Goal: Task Accomplishment & Management: Manage account settings

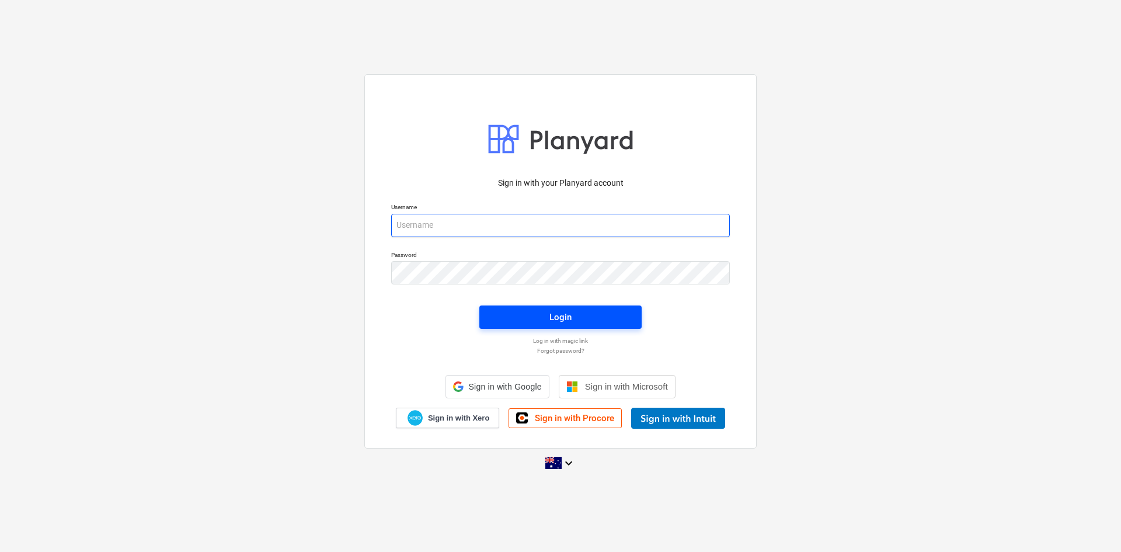
type input "[EMAIL_ADDRESS][DOMAIN_NAME]"
click at [525, 319] on span "Login" at bounding box center [560, 316] width 134 height 15
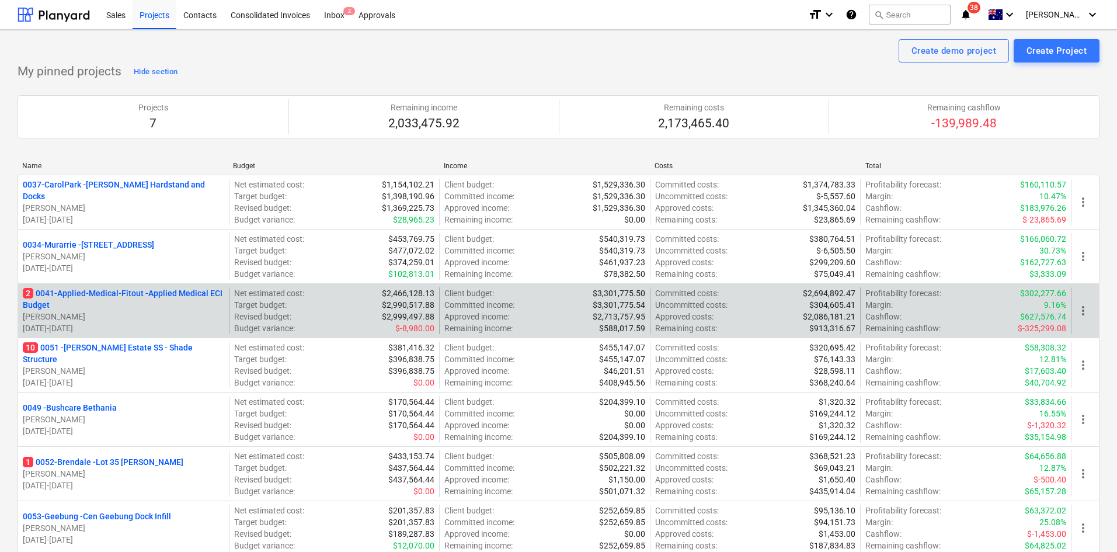
click at [142, 295] on p "2 0041-Applied-Medical-Fitout - Applied Medical ECI Budget" at bounding box center [123, 298] width 201 height 23
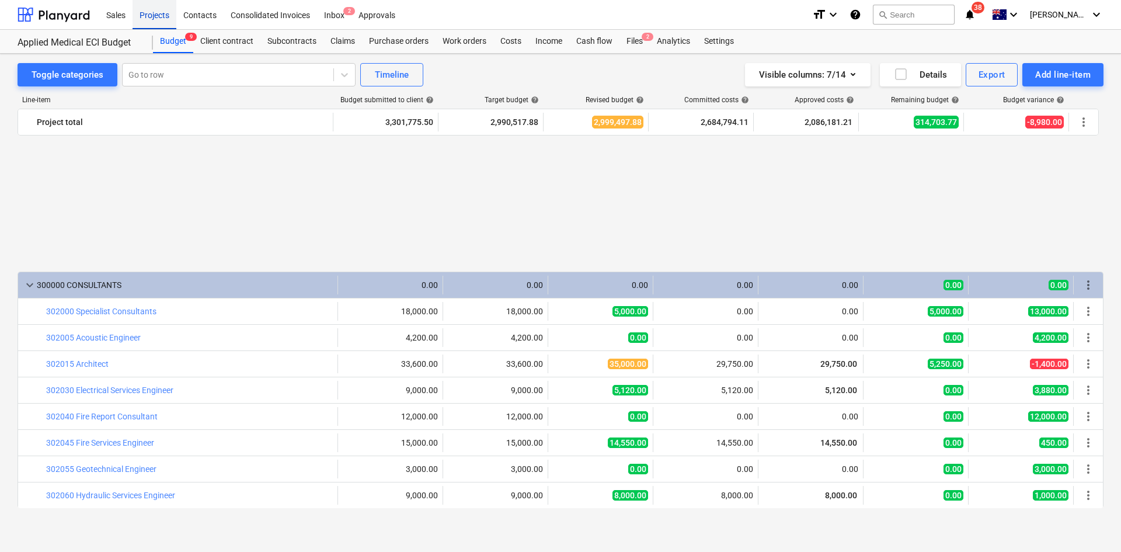
click at [147, 12] on div "Projects" at bounding box center [155, 14] width 44 height 30
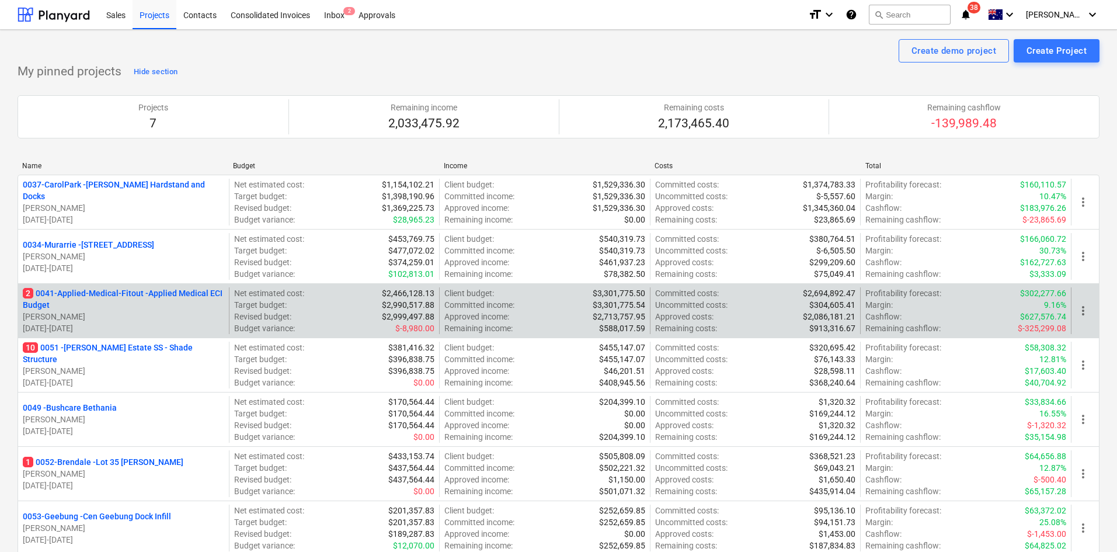
click at [167, 286] on div "2 0041-Applied-Medical-Fitout - Applied Medical ECI Budget [PERSON_NAME] [DATE]…" at bounding box center [559, 310] width 1082 height 54
click at [165, 296] on p "2 0041-Applied-Medical-Fitout - Applied Medical ECI Budget" at bounding box center [123, 298] width 201 height 23
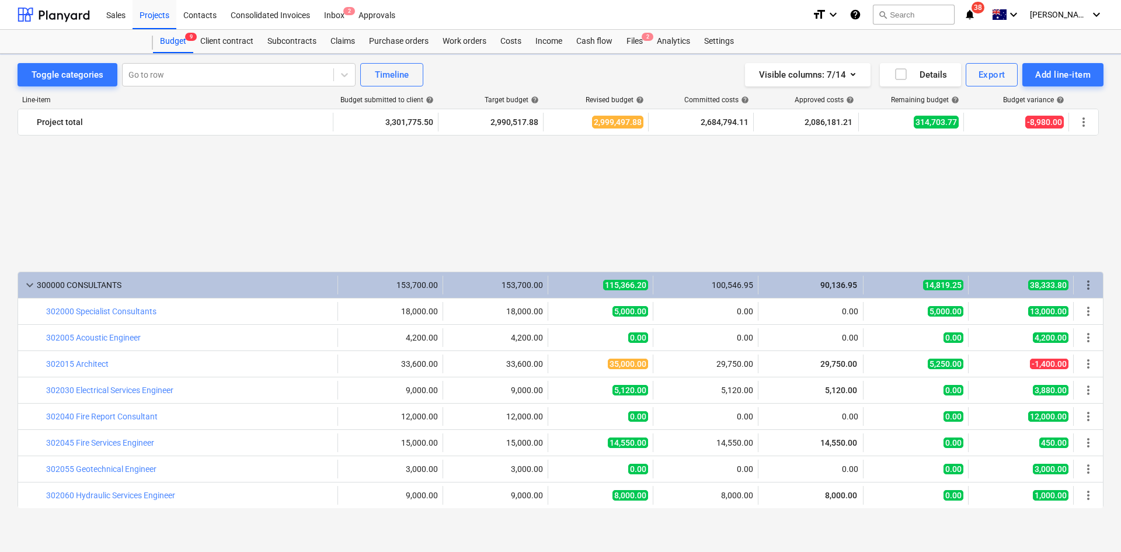
scroll to position [671, 0]
click at [422, 39] on div "Purchase orders" at bounding box center [399, 41] width 74 height 23
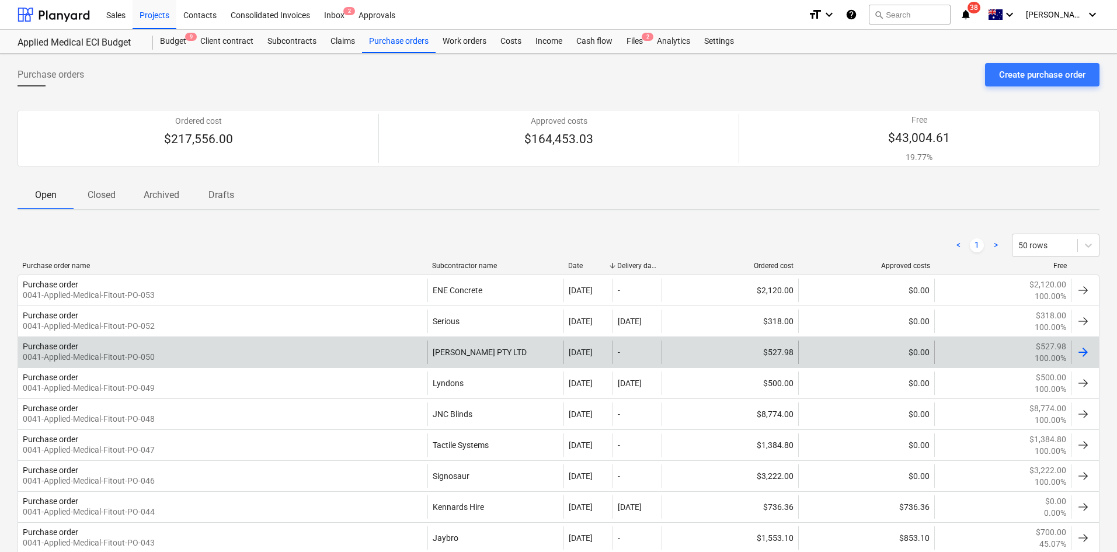
click at [366, 350] on div "Purchase order 0041-Applied-Medical-Fitout-PO-050" at bounding box center [222, 351] width 409 height 23
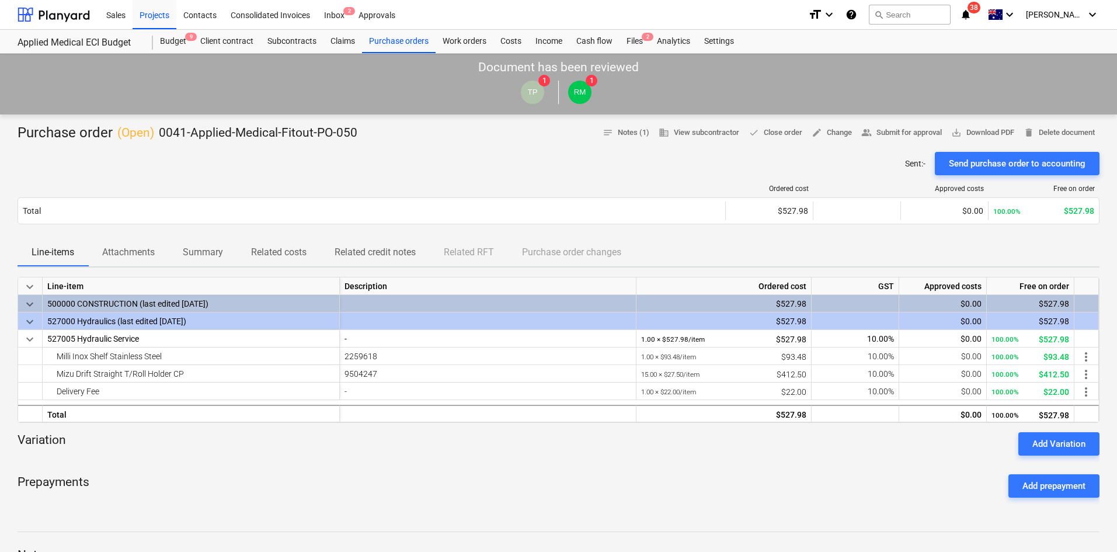
click at [139, 257] on p "Attachments" at bounding box center [128, 252] width 53 height 14
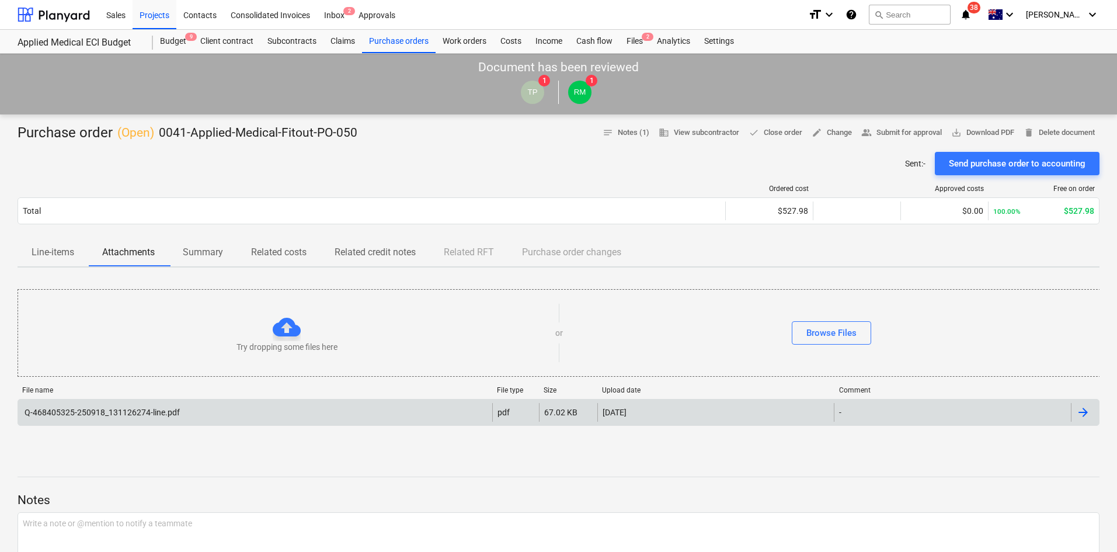
click at [207, 415] on div "Q-468405325-250918_131126274-line.pdf" at bounding box center [255, 412] width 474 height 19
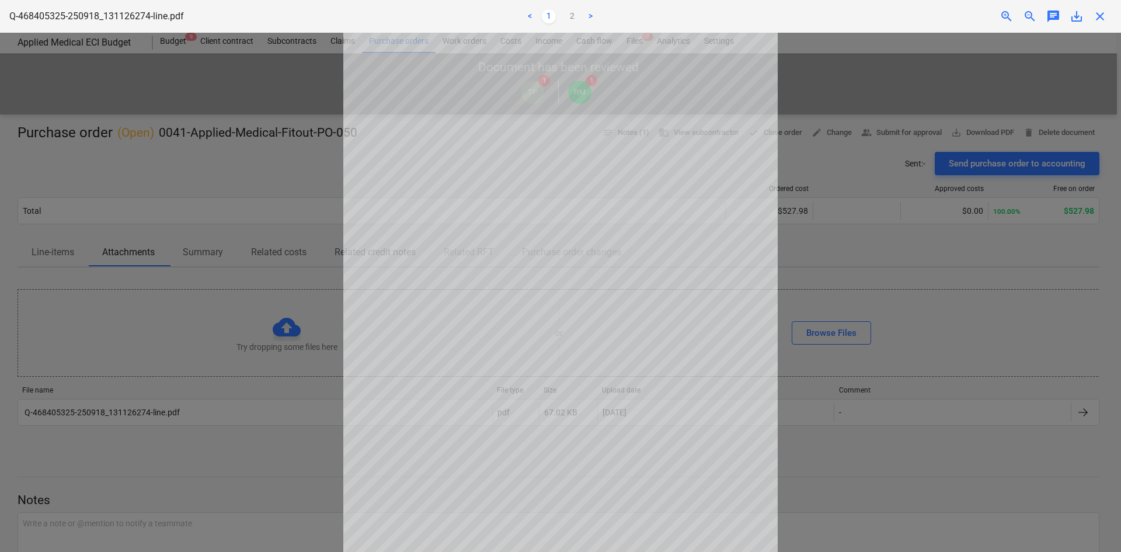
click at [306, 236] on div at bounding box center [560, 292] width 1121 height 519
drag, startPoint x: 1096, startPoint y: 14, endPoint x: 985, endPoint y: 47, distance: 115.1
click at [1096, 14] on span "close" at bounding box center [1100, 16] width 14 height 14
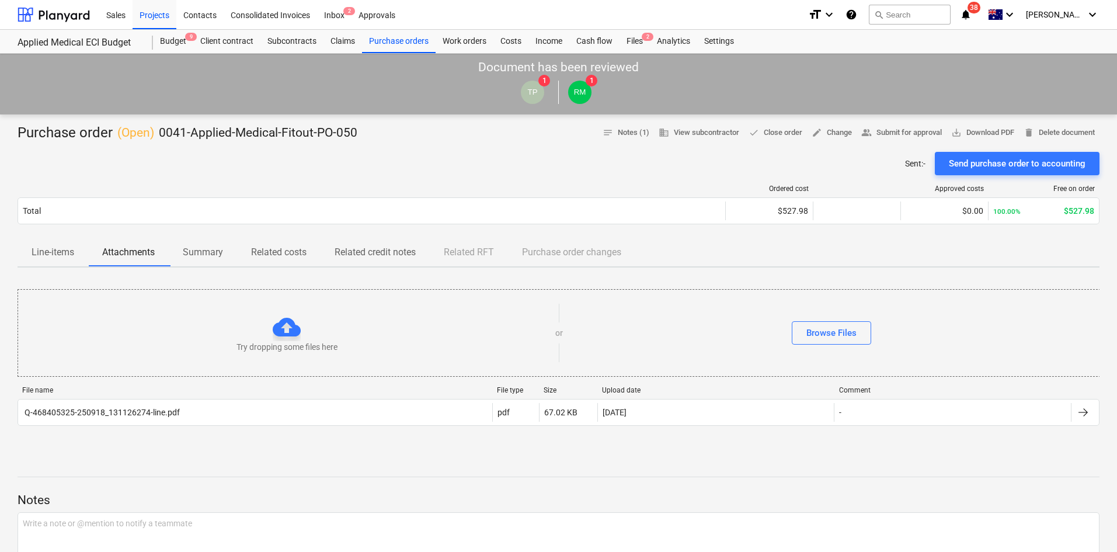
click at [51, 245] on p "Line-items" at bounding box center [53, 252] width 43 height 14
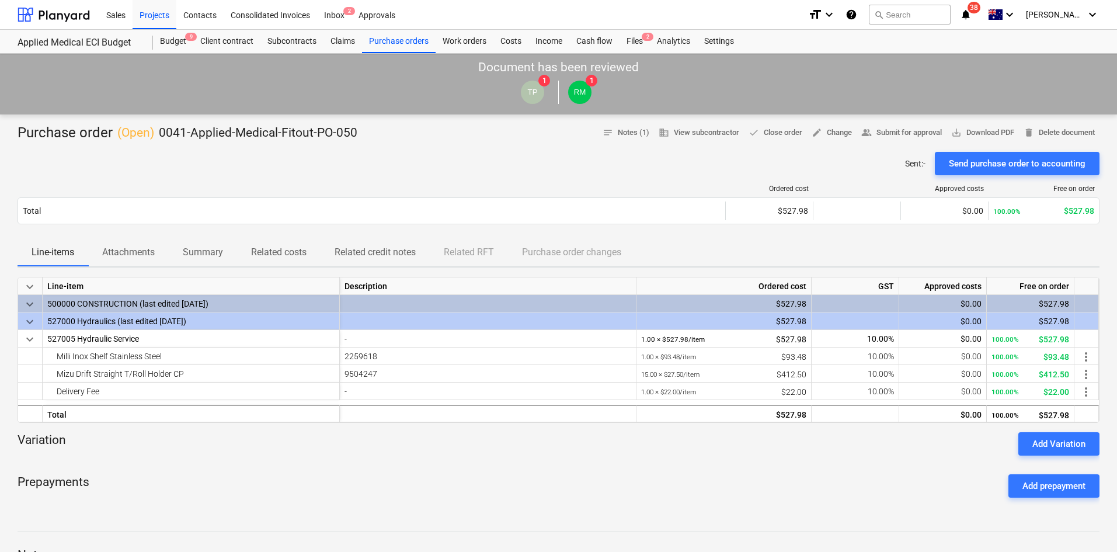
click at [133, 257] on p "Attachments" at bounding box center [128, 252] width 53 height 14
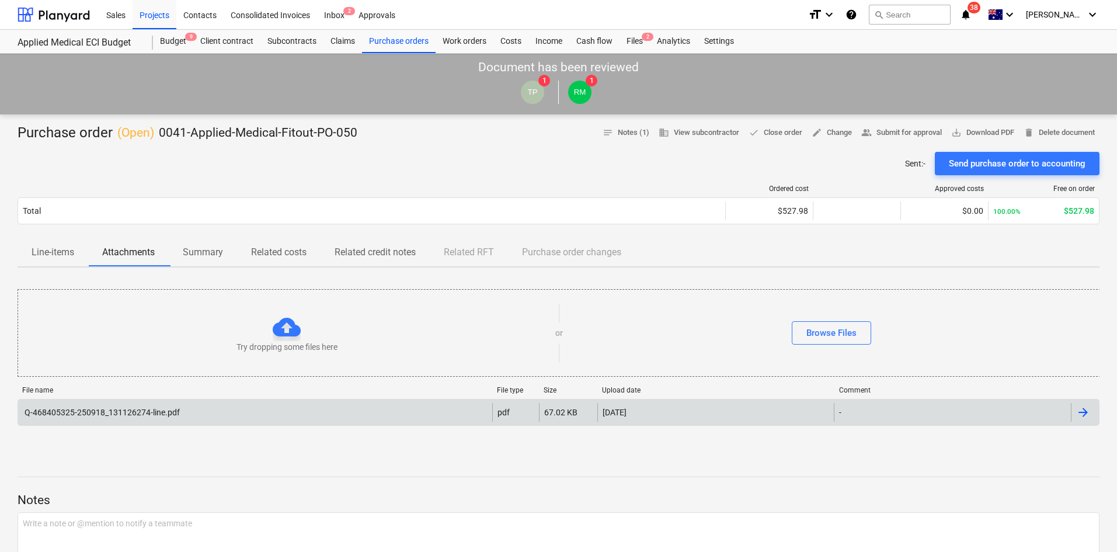
click at [119, 401] on div "Q-468405325-250918_131126274-line.pdf pdf 67.02 KB [DATE] -" at bounding box center [559, 412] width 1082 height 27
click at [149, 415] on div "Q-468405325-250918_131126274-line.pdf" at bounding box center [101, 411] width 157 height 9
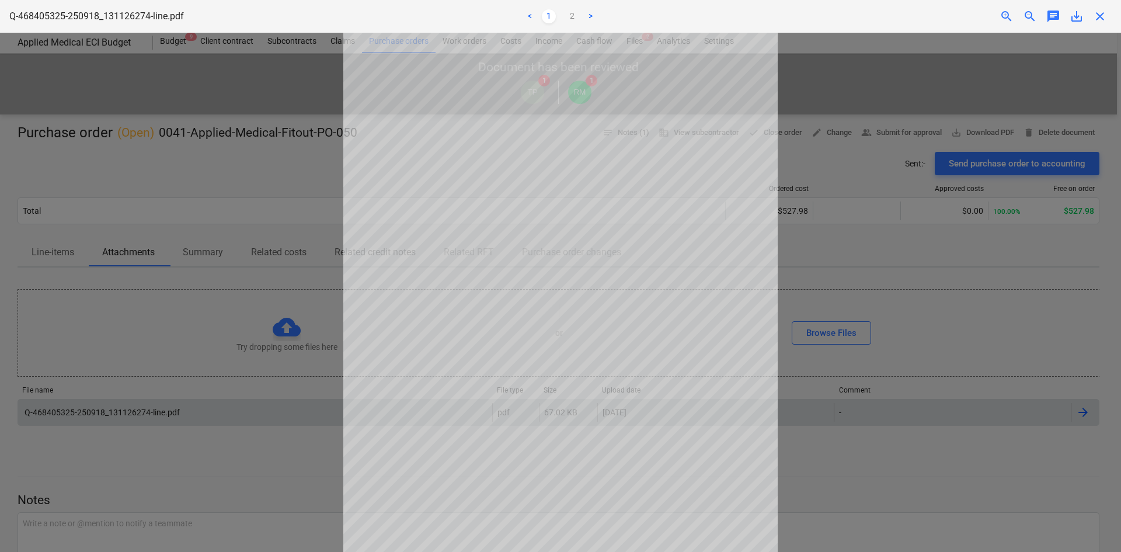
click at [1005, 15] on span "zoom_in" at bounding box center [1006, 16] width 14 height 14
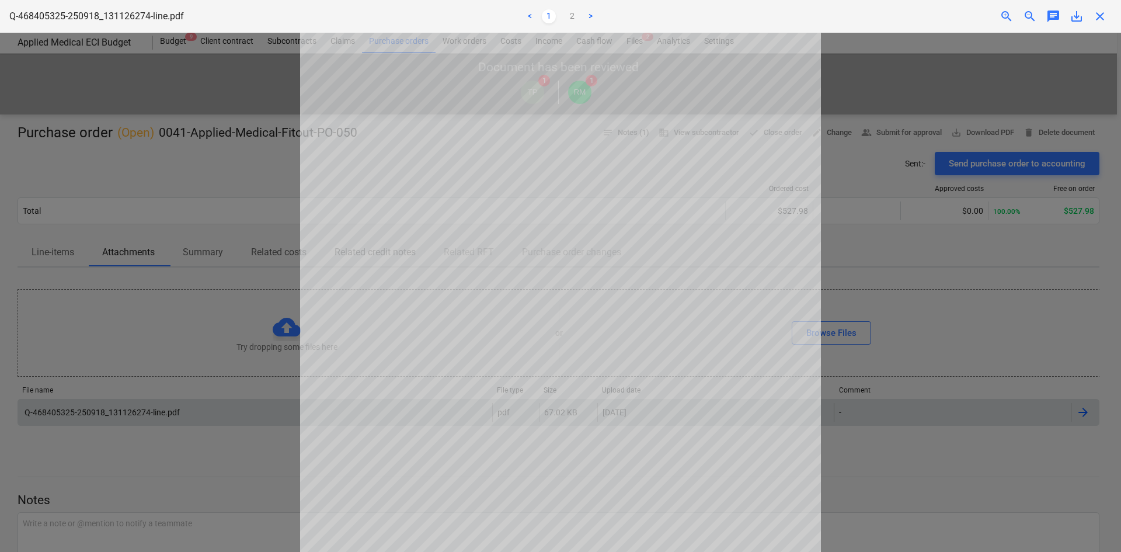
scroll to position [58, 0]
click at [1090, 15] on div "close" at bounding box center [1099, 16] width 23 height 14
click at [1097, 14] on span "close" at bounding box center [1100, 16] width 14 height 14
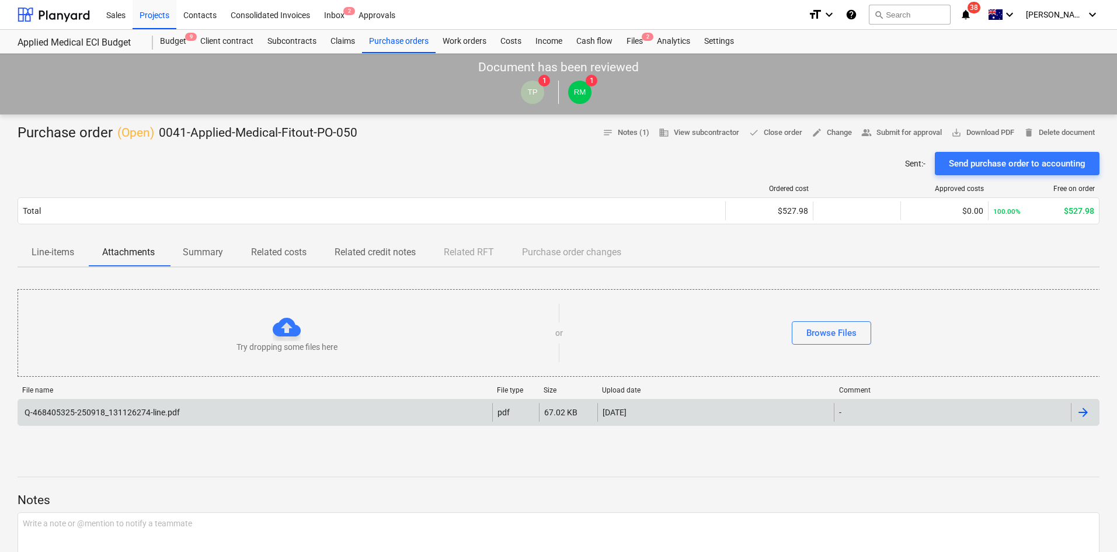
click at [454, 160] on div "Sent : - Send purchase order to accounting" at bounding box center [559, 163] width 1082 height 23
click at [222, 162] on div "Sent : - Send purchase order to accounting" at bounding box center [559, 163] width 1082 height 23
click at [971, 14] on icon "notifications" at bounding box center [966, 15] width 12 height 14
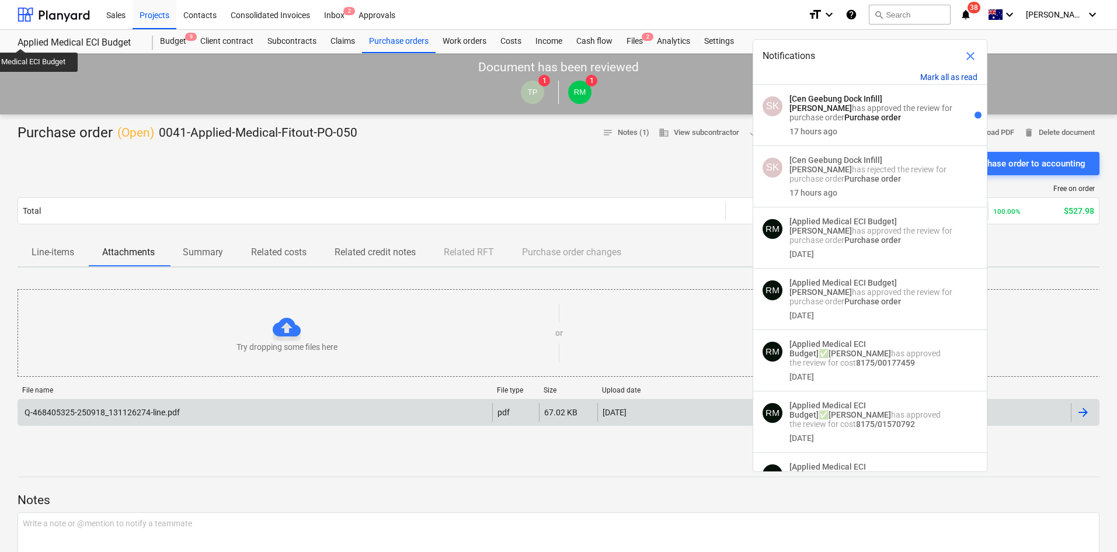
click at [943, 73] on button "Mark all as read" at bounding box center [948, 76] width 57 height 9
click at [940, 76] on button "Mark all as read" at bounding box center [948, 76] width 57 height 9
click at [972, 53] on span "close" at bounding box center [970, 56] width 14 height 14
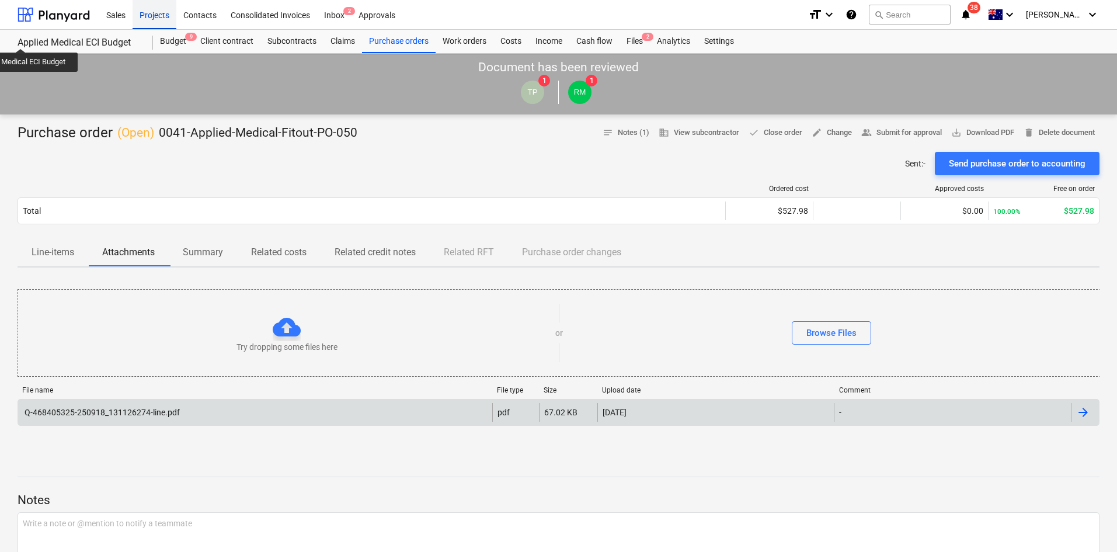
click at [158, 16] on div "Projects" at bounding box center [155, 14] width 44 height 30
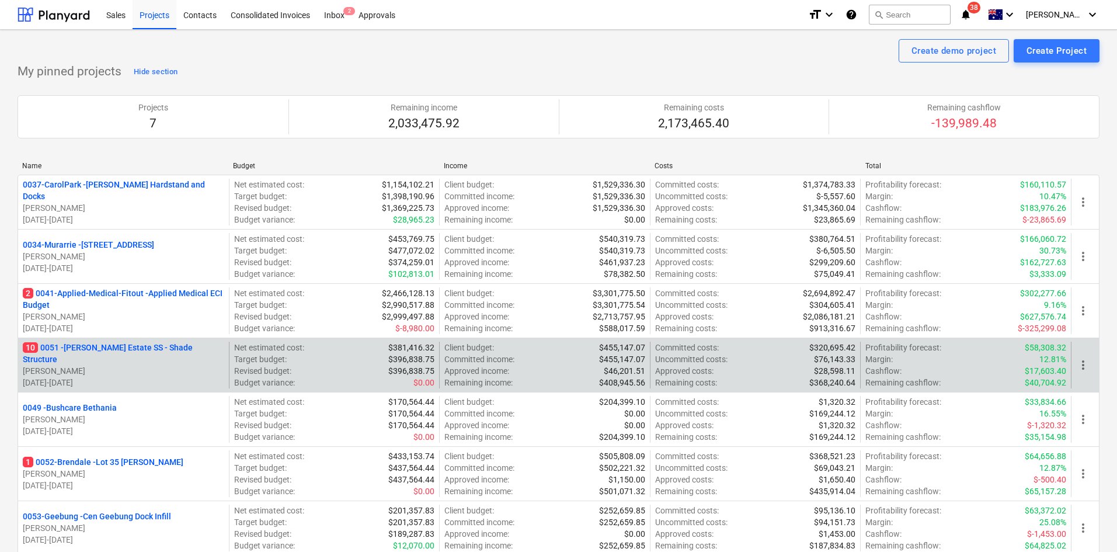
click at [113, 347] on div "10 0051 - [PERSON_NAME] Estate SS - Shade Structure [PERSON_NAME] [DATE] - [DAT…" at bounding box center [123, 364] width 211 height 47
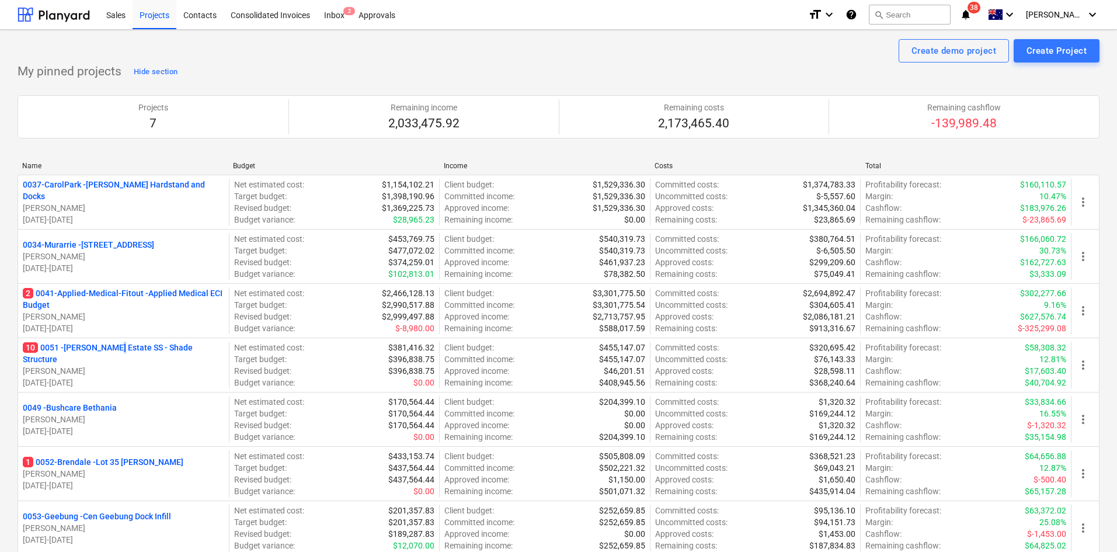
click at [113, 353] on p "10 0051 - [PERSON_NAME] Estate SS - Shade Structure" at bounding box center [123, 352] width 201 height 23
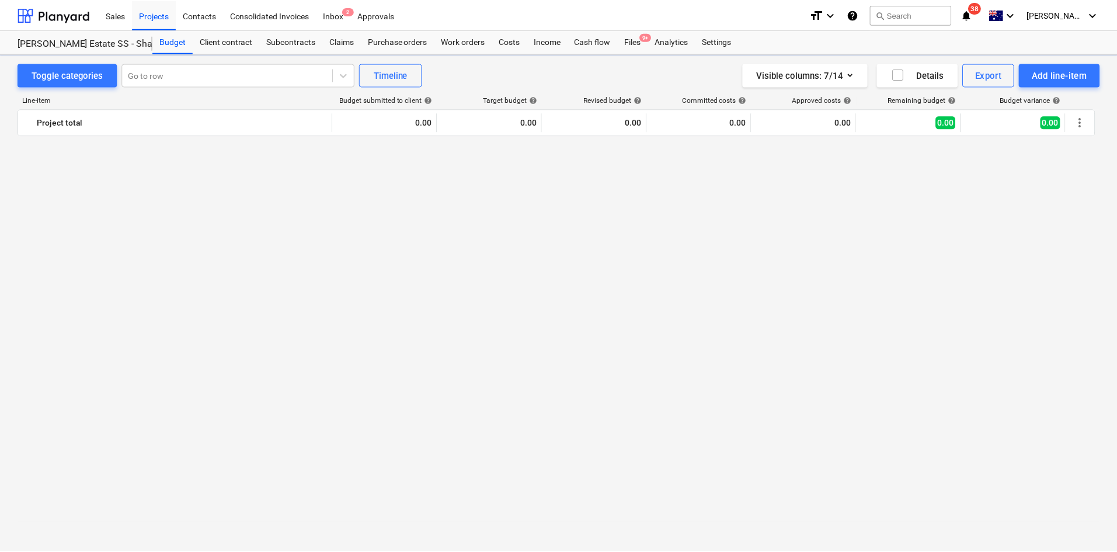
scroll to position [1614, 0]
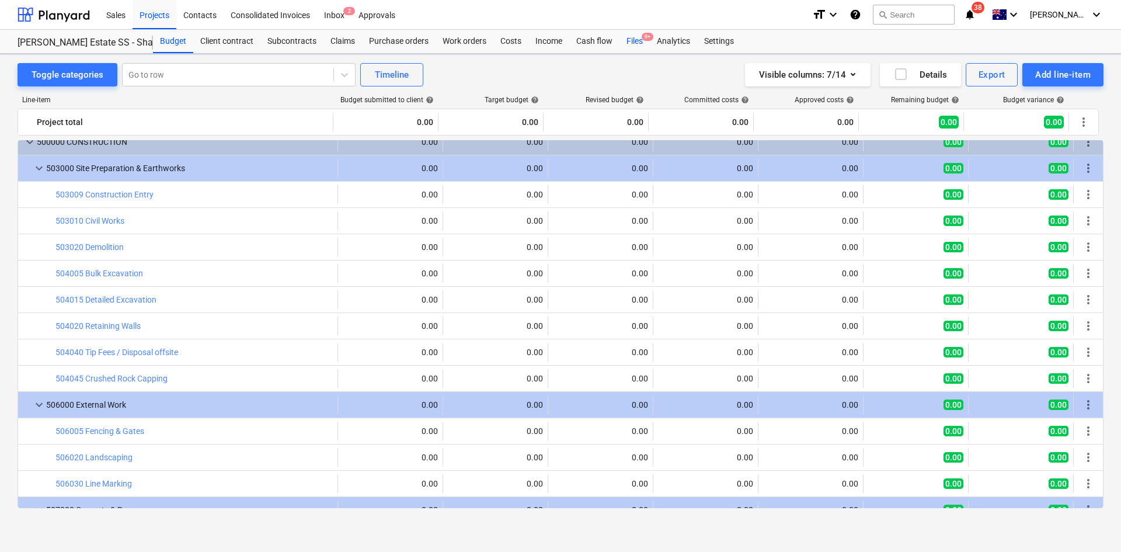
click at [640, 41] on div "Files 9+" at bounding box center [634, 41] width 30 height 23
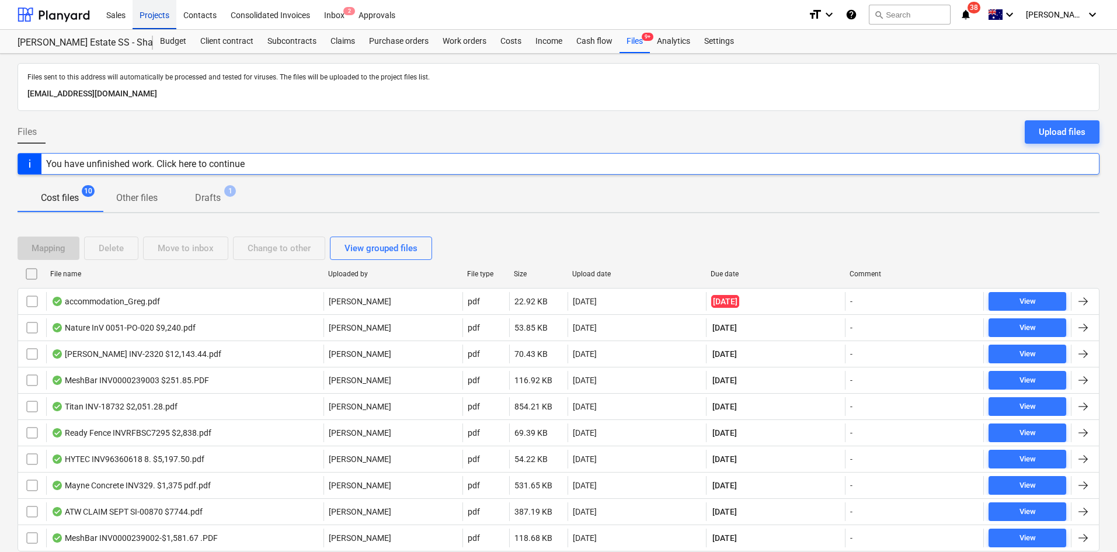
click at [162, 19] on div "Projects" at bounding box center [155, 14] width 44 height 30
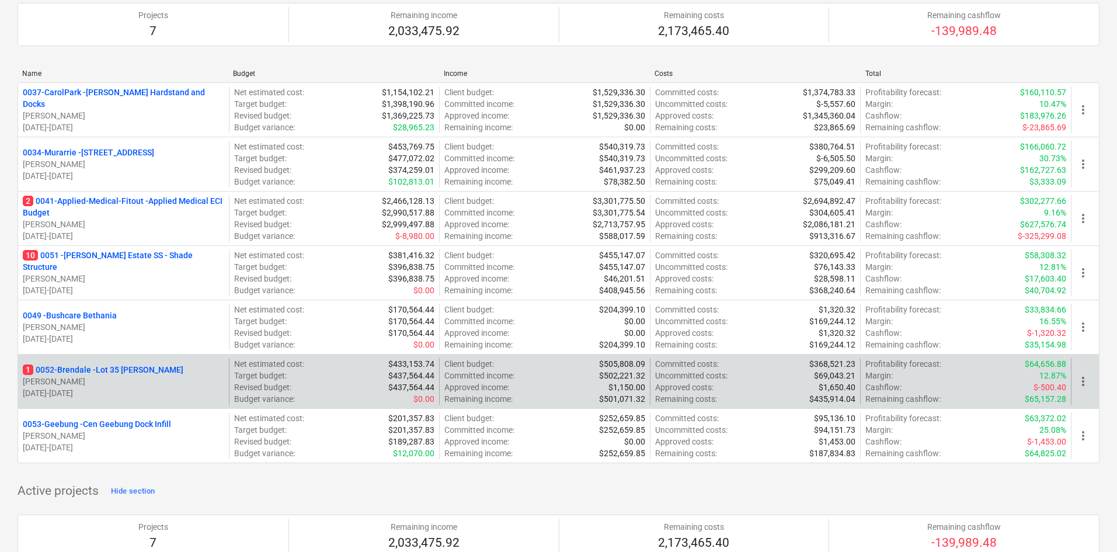
scroll to position [175, 0]
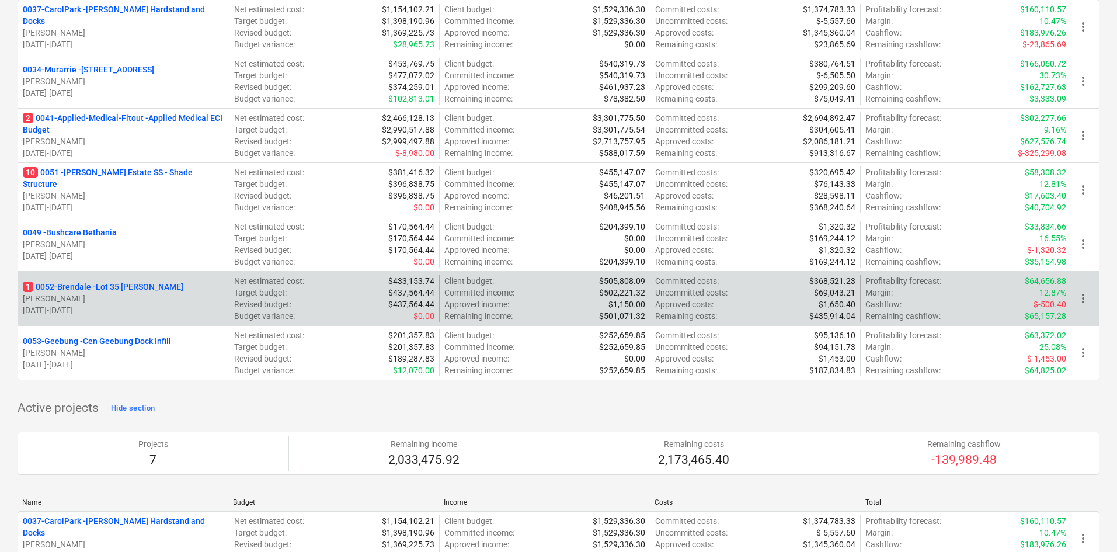
click at [120, 286] on p "1 0052-Brendale - Lot 35 [PERSON_NAME]" at bounding box center [103, 287] width 161 height 12
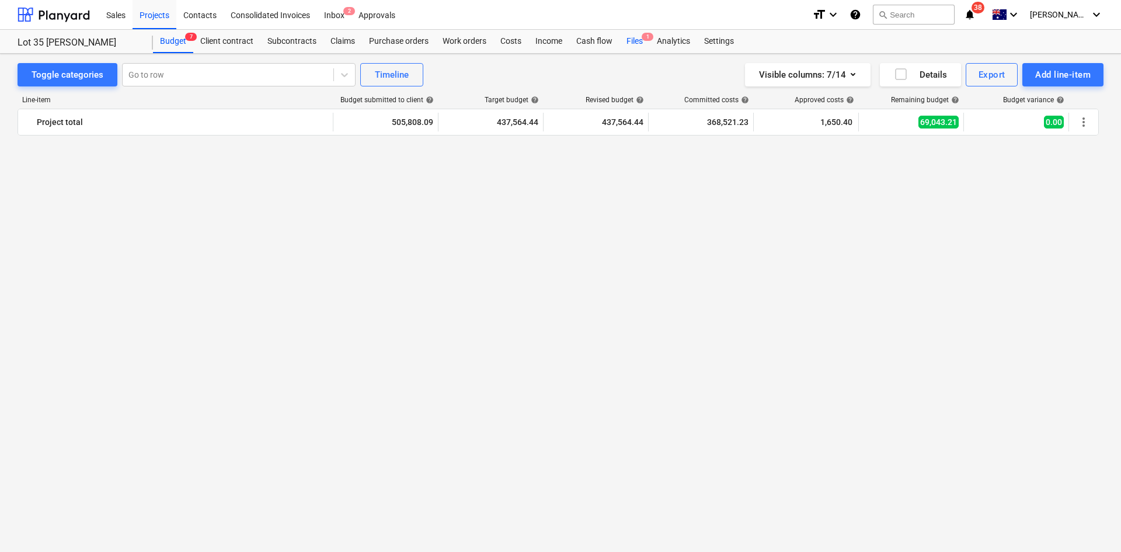
click at [646, 41] on div "Files 1" at bounding box center [634, 41] width 30 height 23
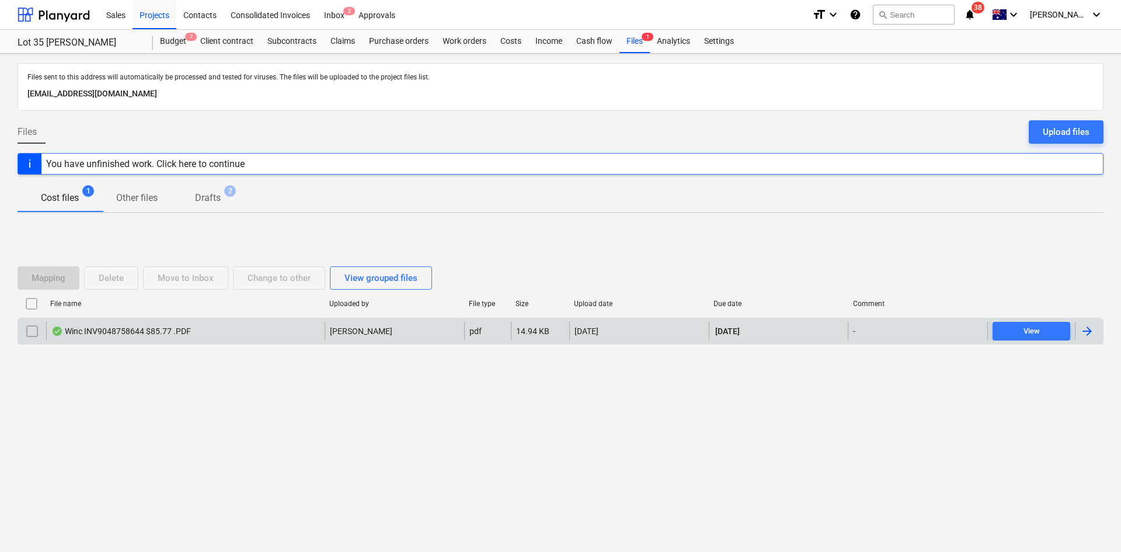
click at [181, 334] on div "Winc INV9048758644 $85.77 .PDF" at bounding box center [121, 330] width 140 height 9
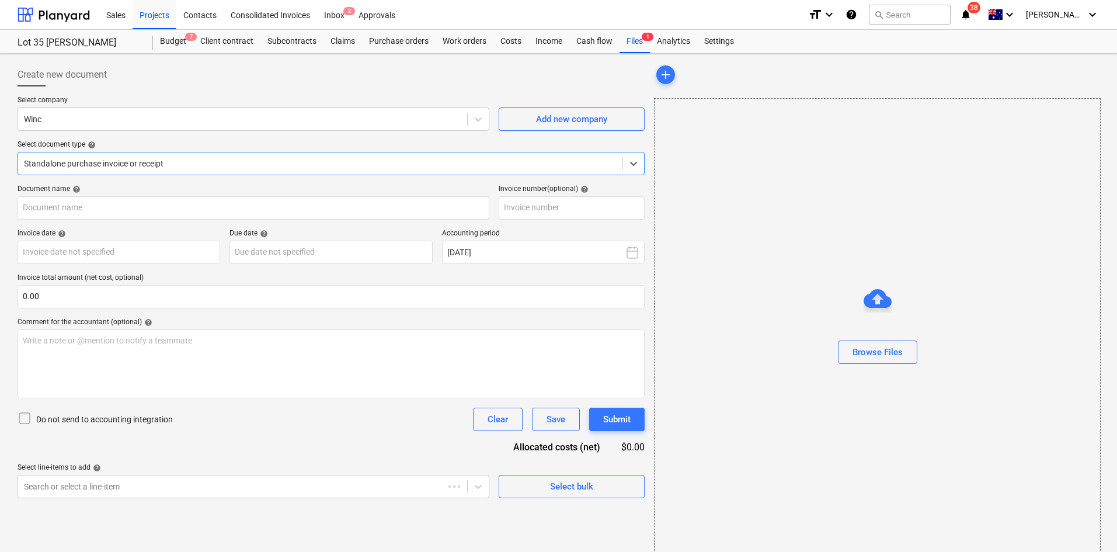
type input "9048758644"
type input "[DATE]"
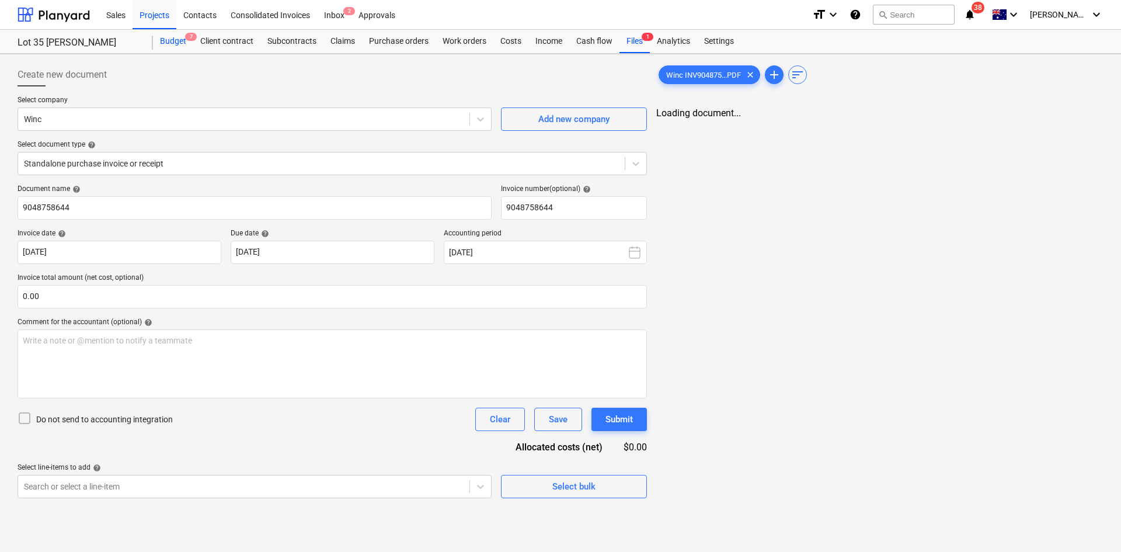
click at [169, 39] on div "Budget 7" at bounding box center [173, 41] width 40 height 23
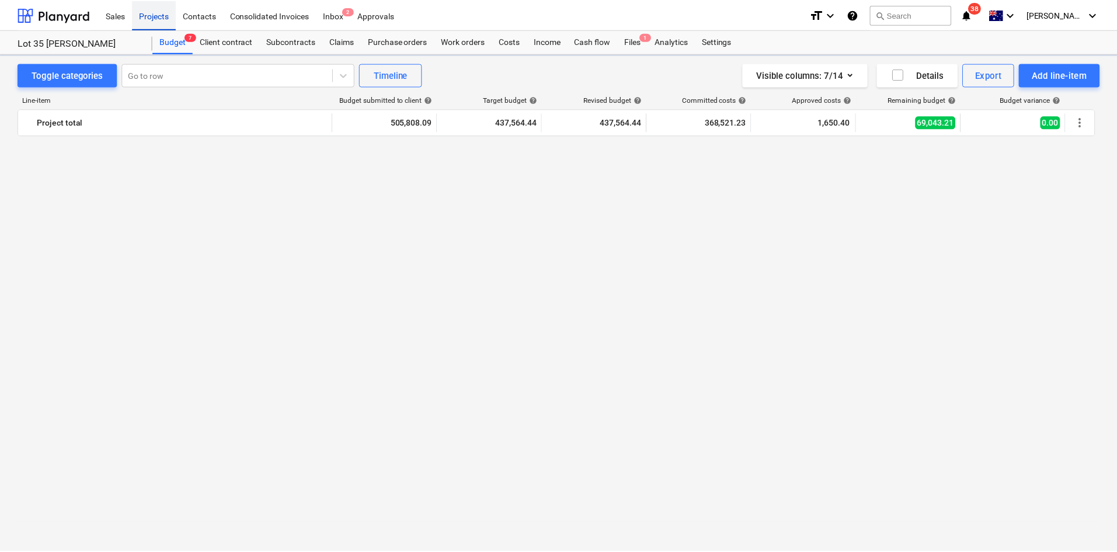
scroll to position [1284, 0]
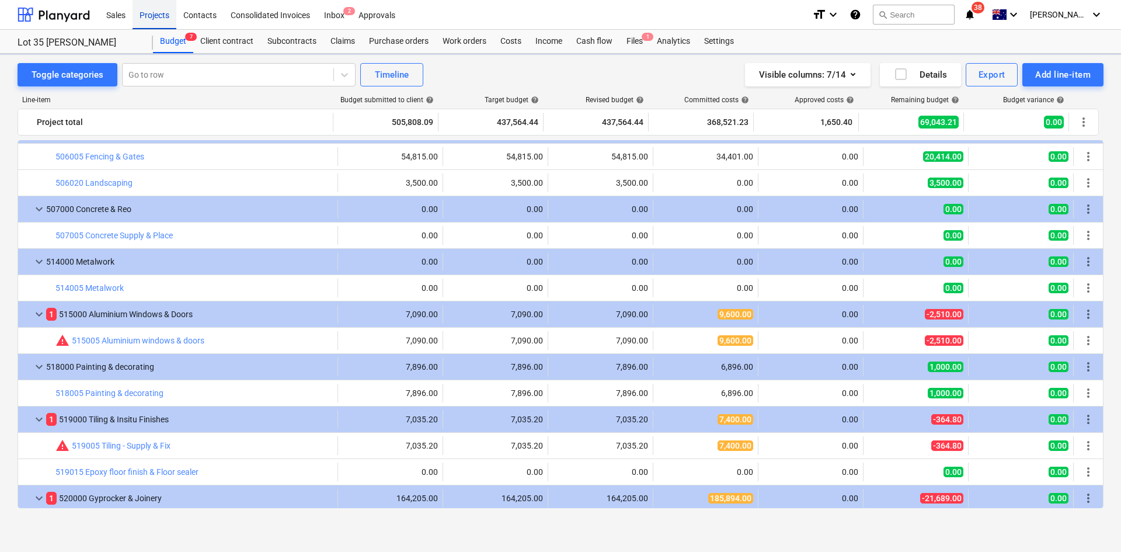
click at [152, 9] on div "Projects" at bounding box center [155, 14] width 44 height 30
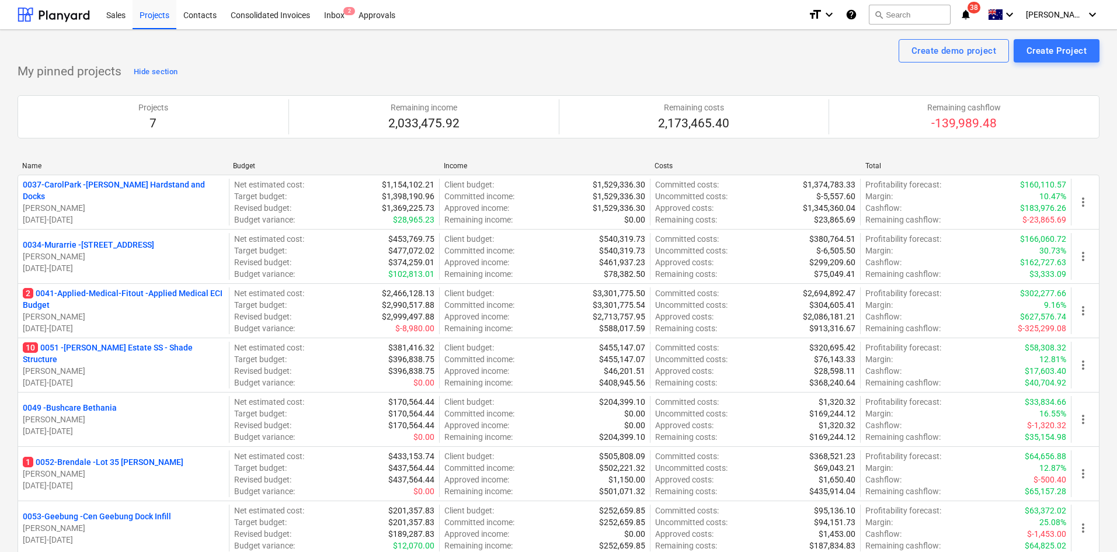
click at [971, 12] on icon "notifications" at bounding box center [966, 15] width 12 height 14
click at [451, 79] on div "My pinned projects Hide section Projects 7 Remaining income 2,033,475.92 Remain…" at bounding box center [559, 315] width 1082 height 507
click at [135, 348] on p "10 0051 - [PERSON_NAME] Estate SS - Shade Structure" at bounding box center [123, 352] width 201 height 23
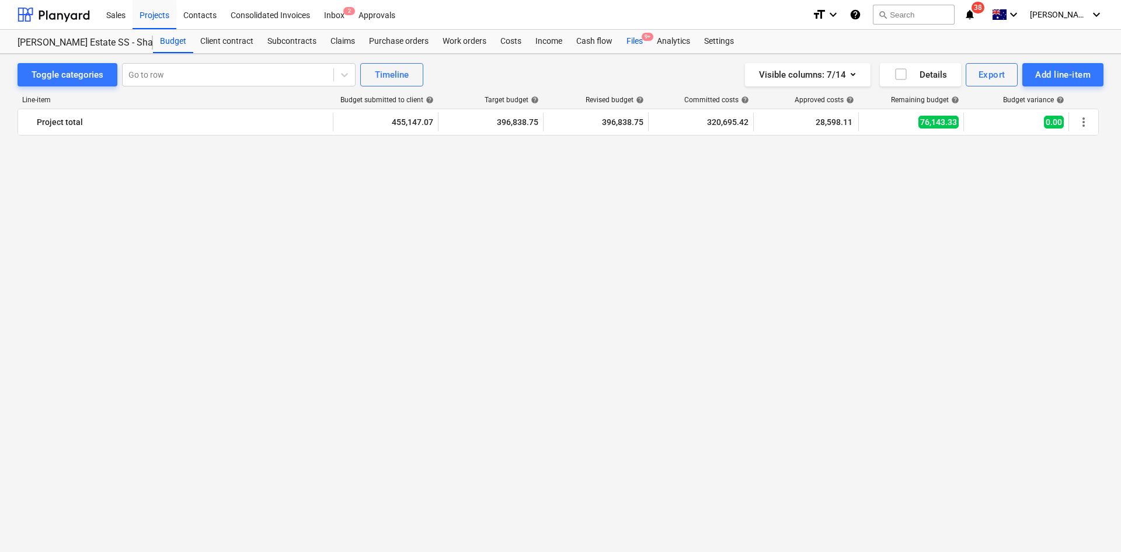
click at [633, 42] on div "Files 9+" at bounding box center [634, 41] width 30 height 23
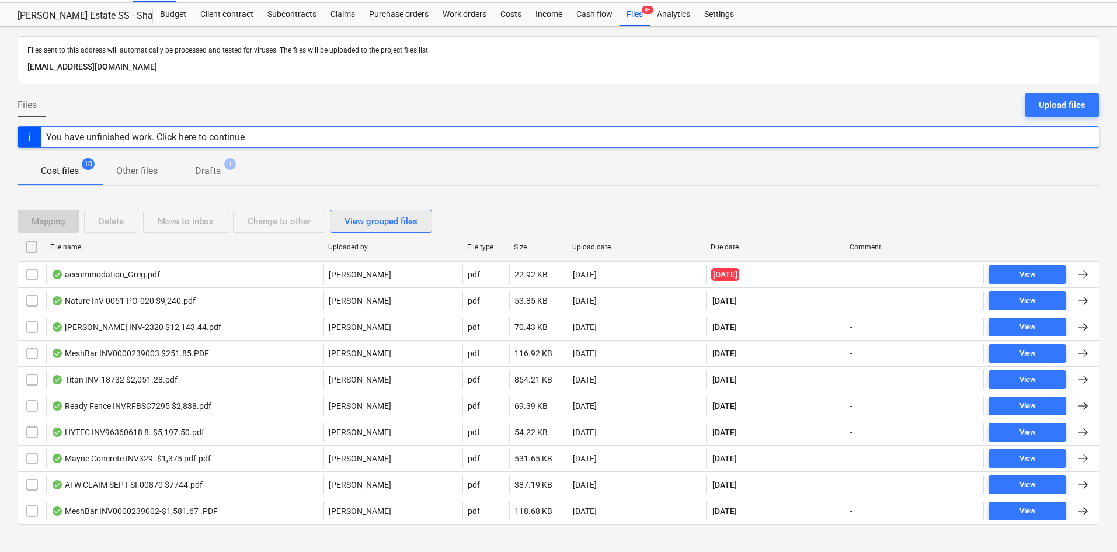
scroll to position [41, 0]
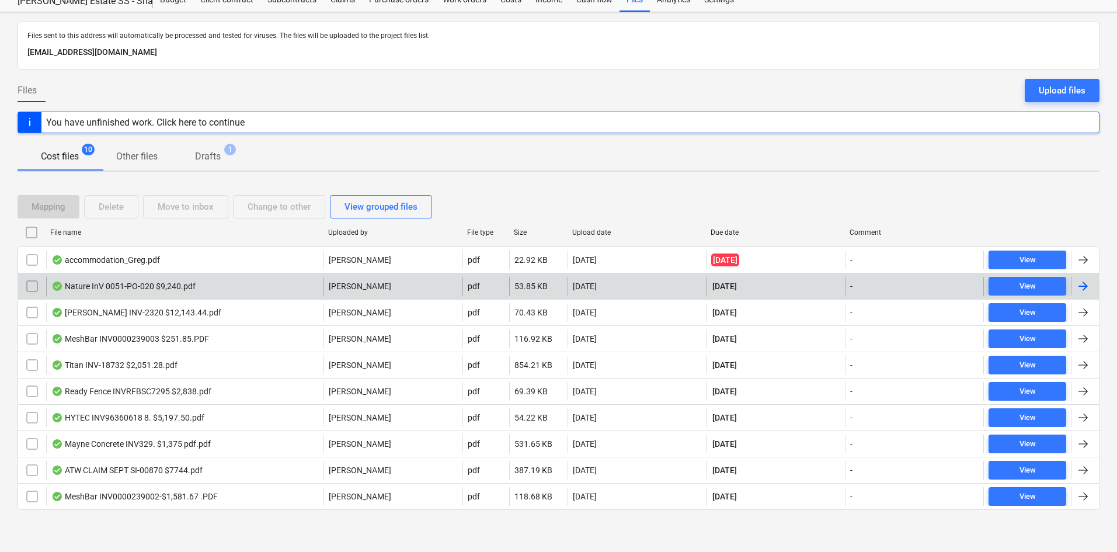
click at [152, 283] on div "Nature InV 0051-PO-020 $9,240.pdf" at bounding box center [123, 285] width 144 height 9
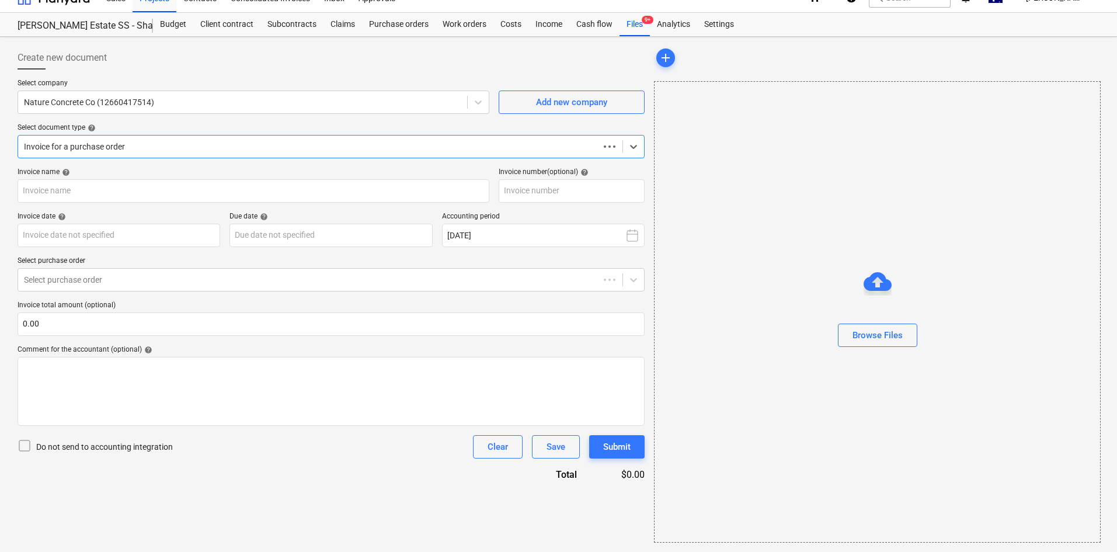
scroll to position [17, 0]
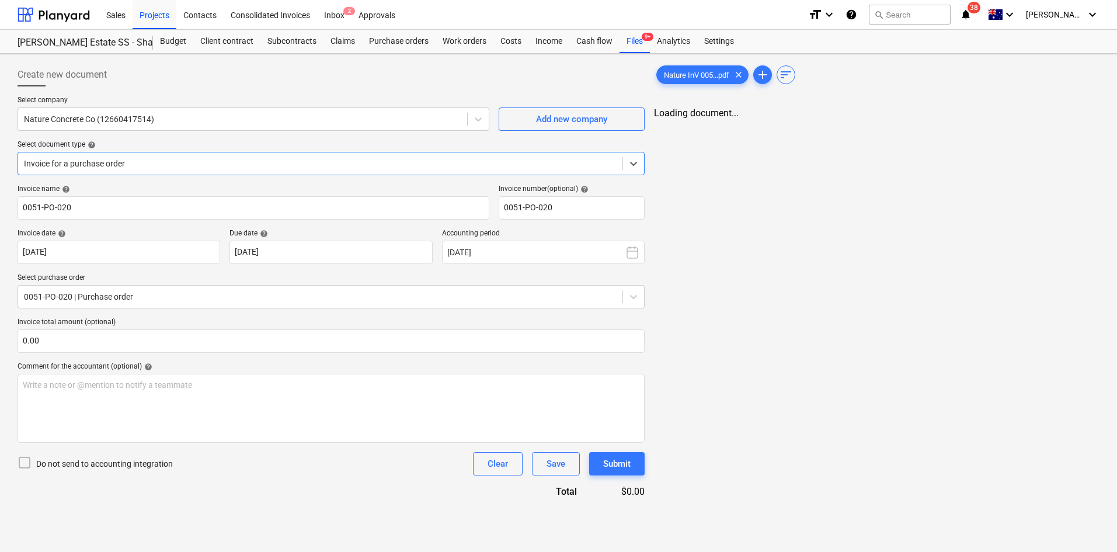
type input "0051-PO-020"
type input "[DATE]"
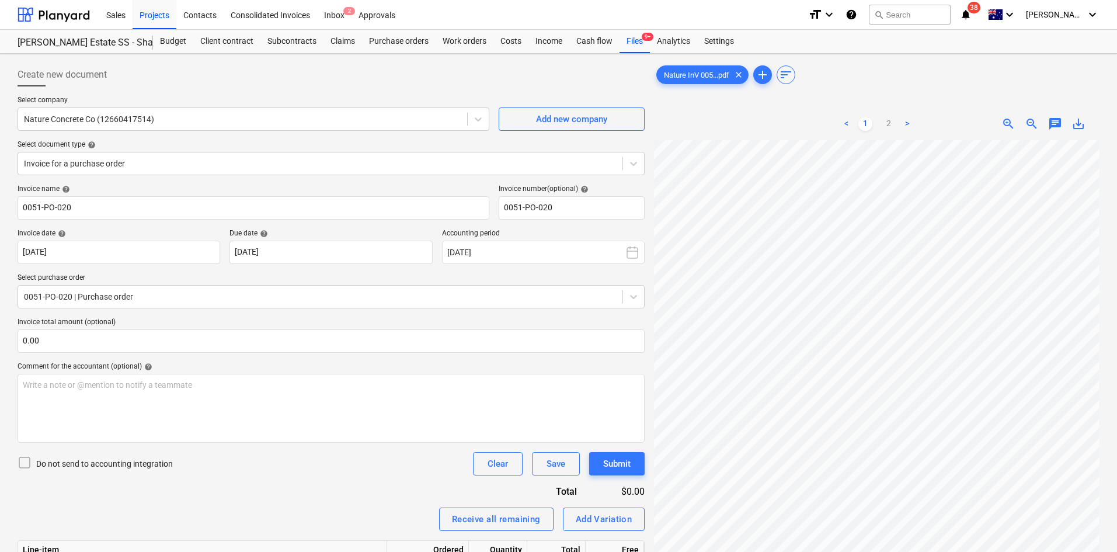
drag, startPoint x: 925, startPoint y: 79, endPoint x: 934, endPoint y: 79, distance: 9.3
click at [926, 79] on div "Nature InV 005...pdf clear add sort" at bounding box center [876, 74] width 445 height 23
click at [1034, 123] on span "zoom_out" at bounding box center [1031, 124] width 14 height 14
click at [164, 16] on div "Projects" at bounding box center [155, 14] width 44 height 30
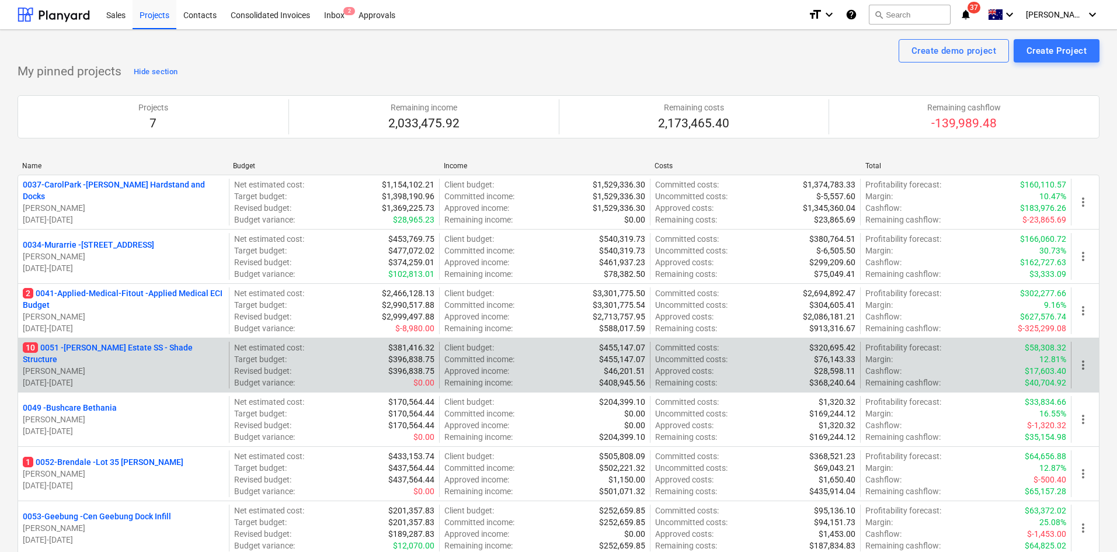
click at [111, 355] on p "10 0051 - [PERSON_NAME] Estate SS - Shade Structure" at bounding box center [123, 352] width 201 height 23
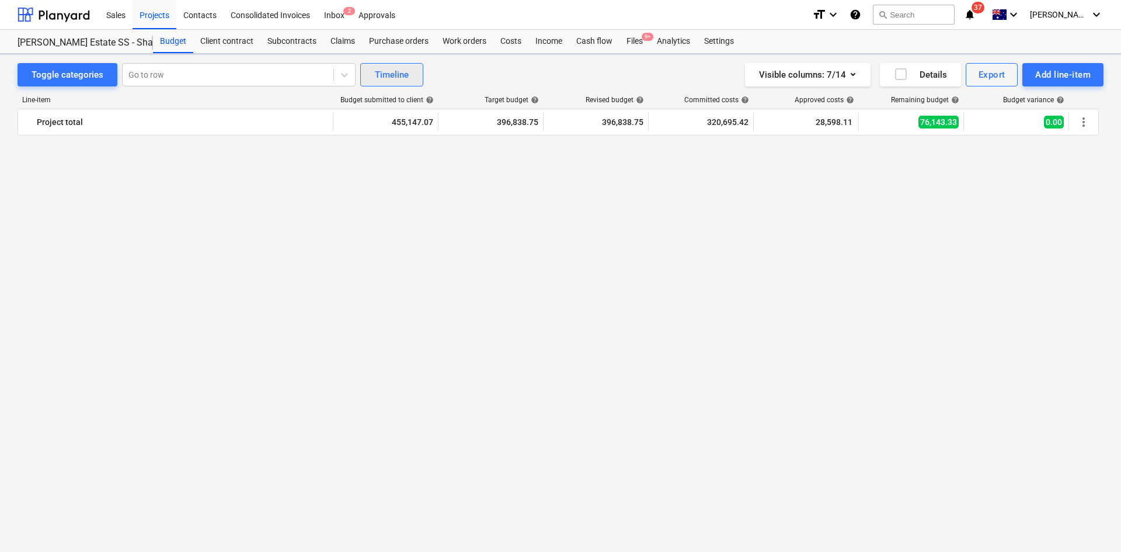
scroll to position [1614, 0]
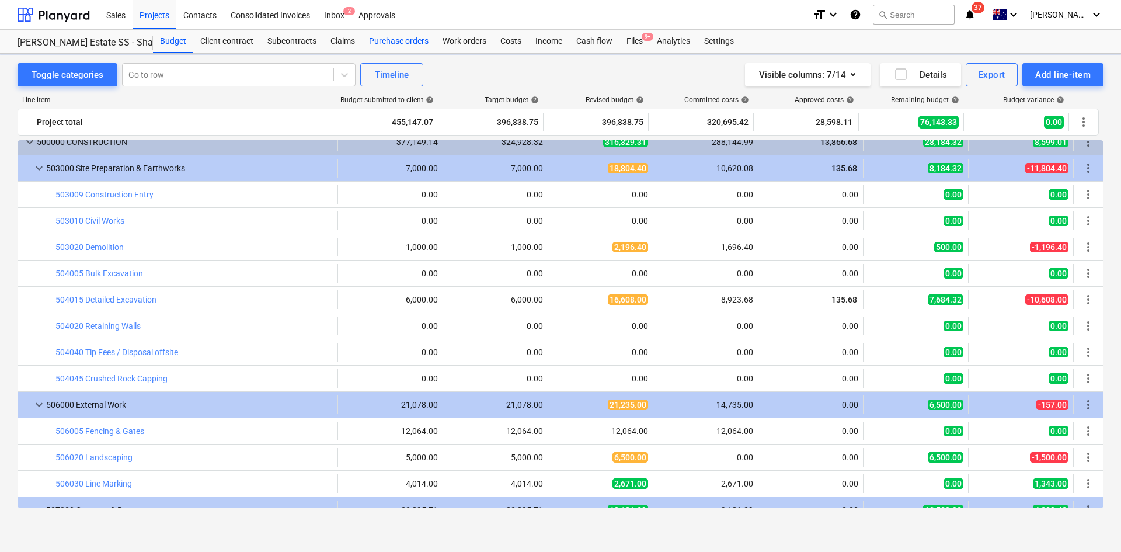
click at [398, 41] on div "Purchase orders" at bounding box center [399, 41] width 74 height 23
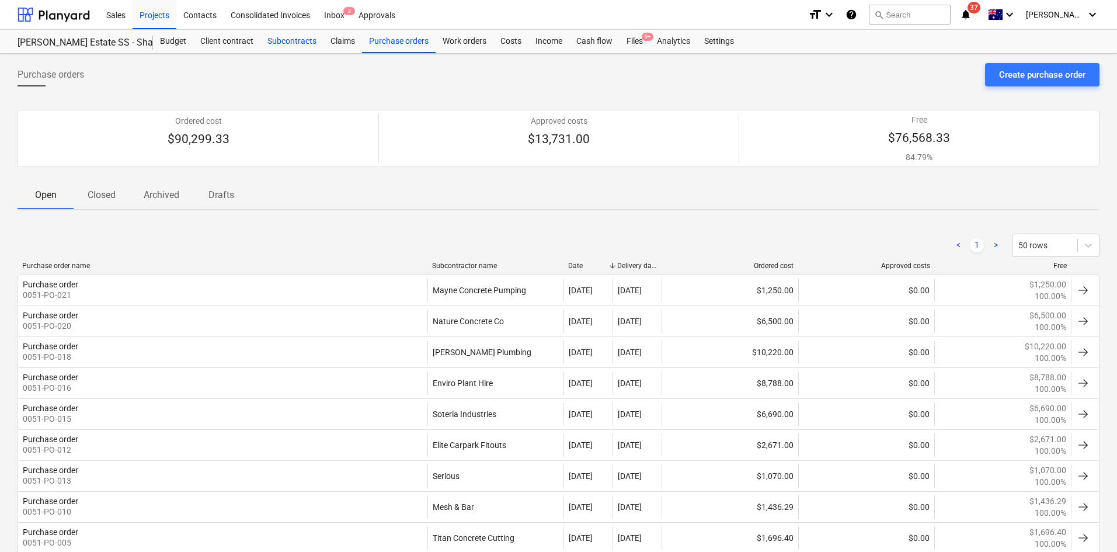
click at [290, 43] on div "Subcontracts" at bounding box center [291, 41] width 63 height 23
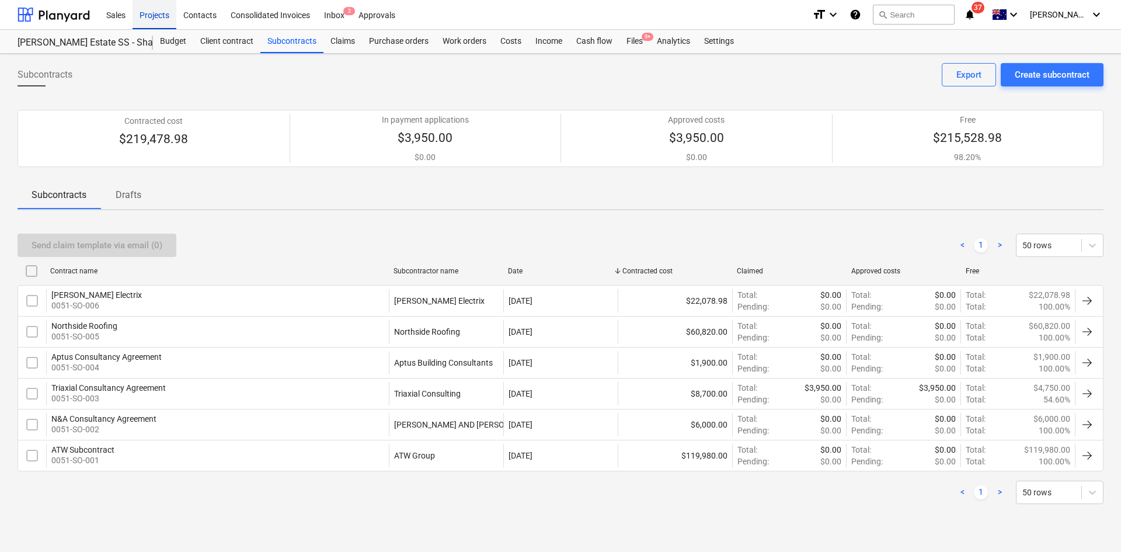
click at [155, 15] on div "Projects" at bounding box center [155, 14] width 44 height 30
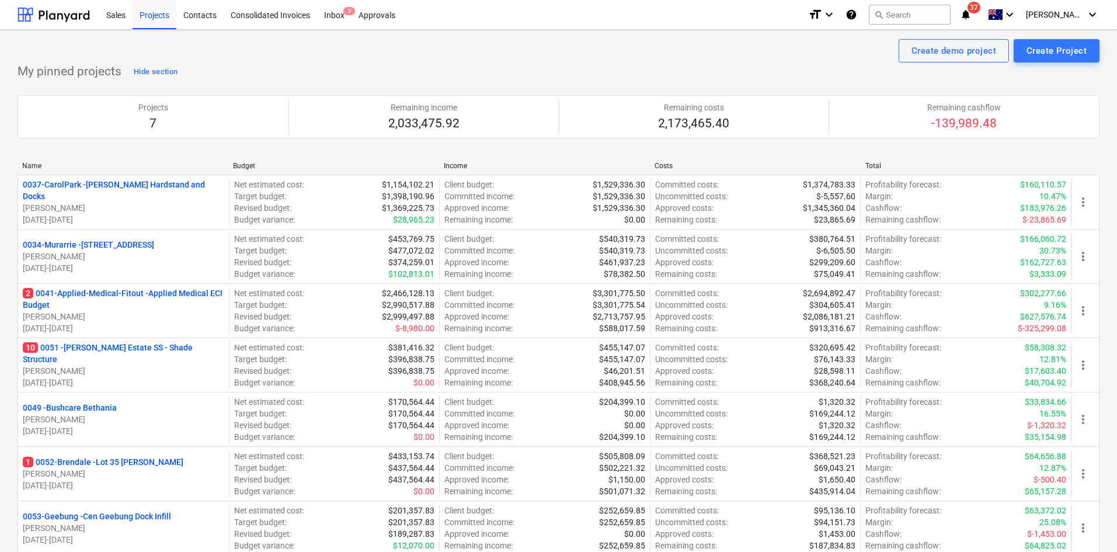
click at [138, 462] on p "1 0052-Brendale - Lot 35 [PERSON_NAME]" at bounding box center [103, 462] width 161 height 12
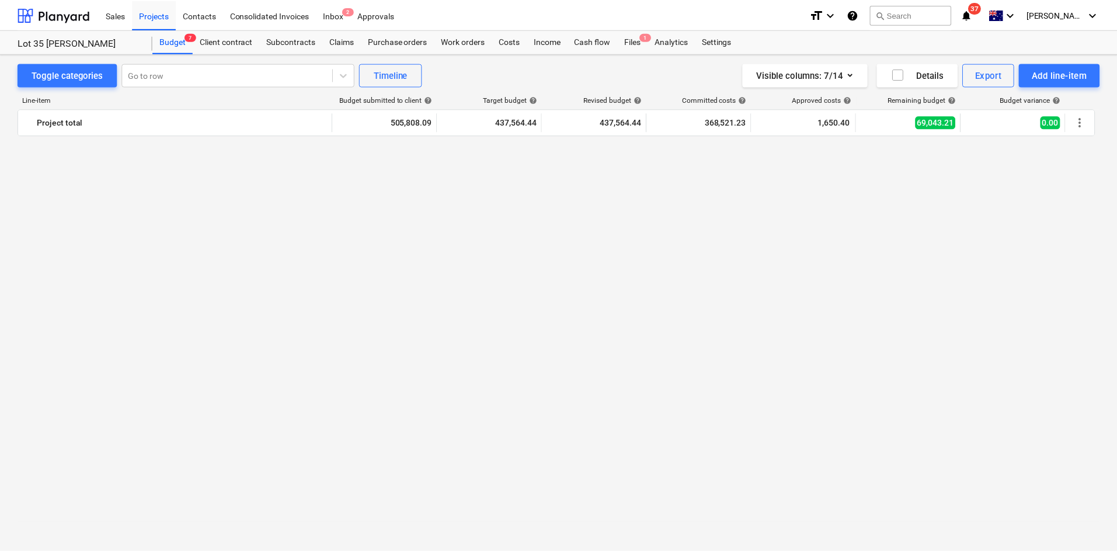
scroll to position [1284, 0]
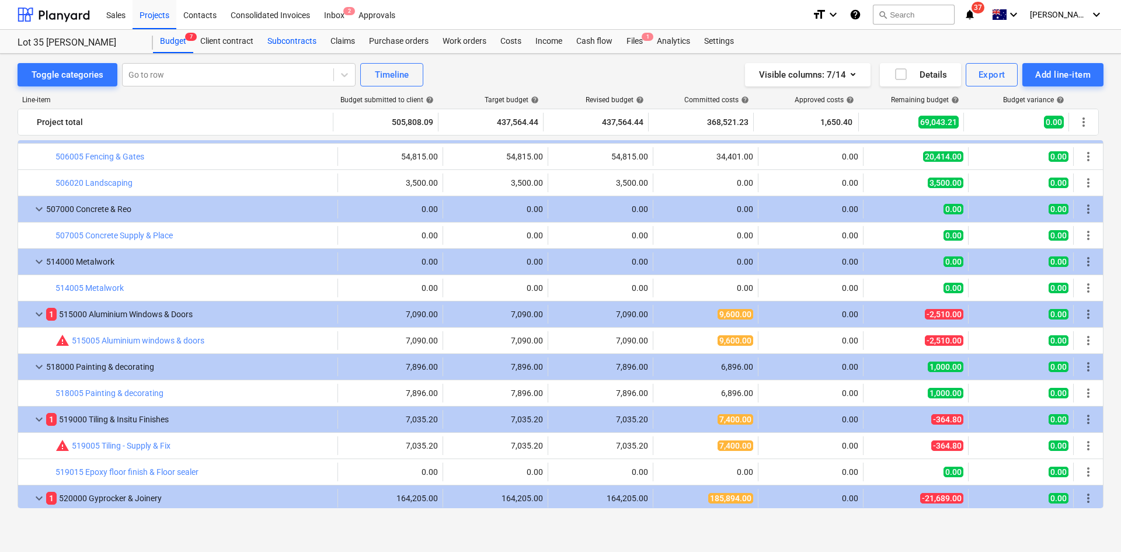
click at [290, 39] on div "Subcontracts" at bounding box center [291, 41] width 63 height 23
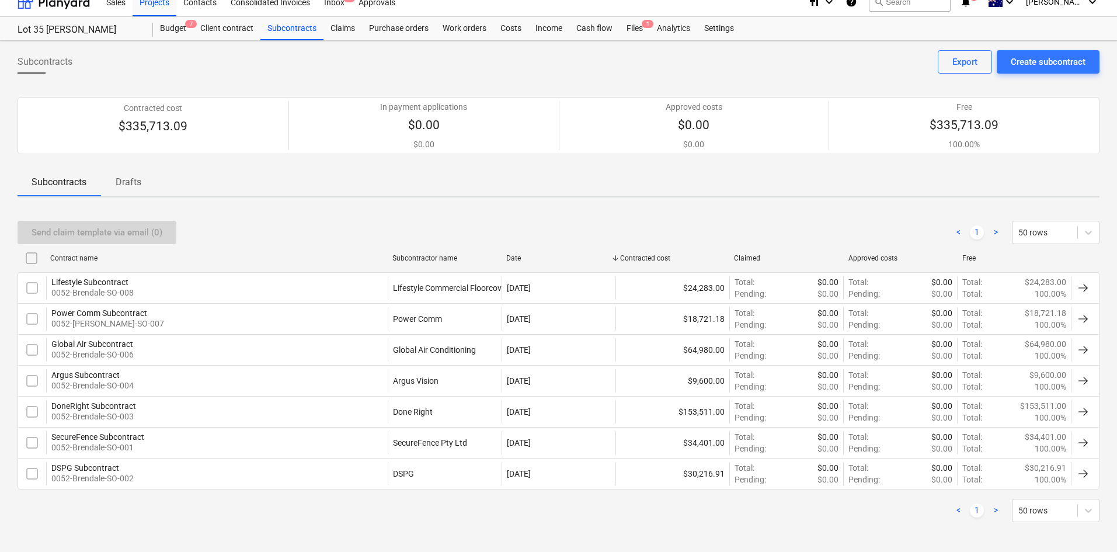
scroll to position [16, 0]
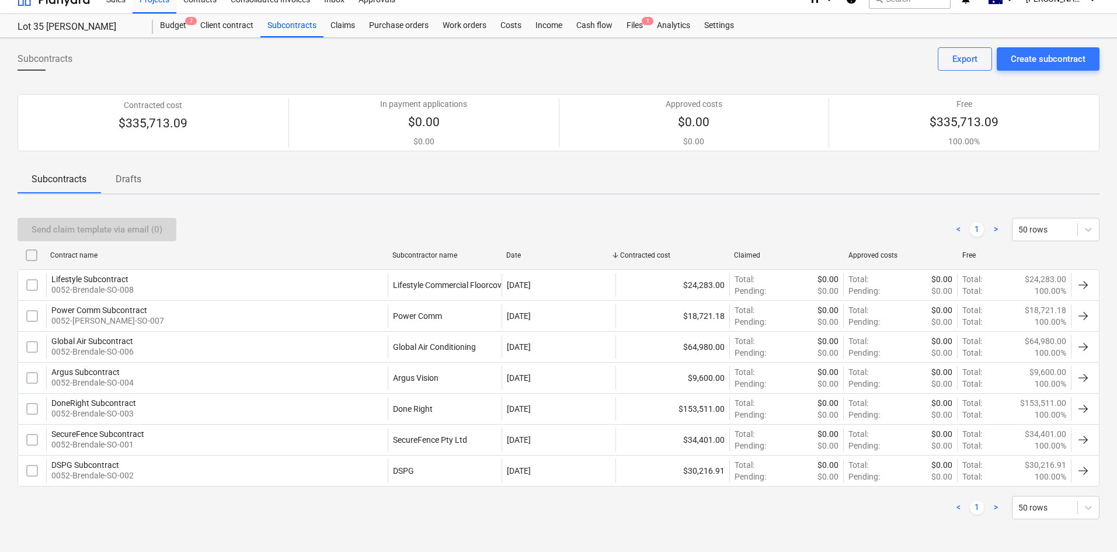
click at [83, 256] on div "Contract name" at bounding box center [216, 255] width 333 height 8
checkbox input "false"
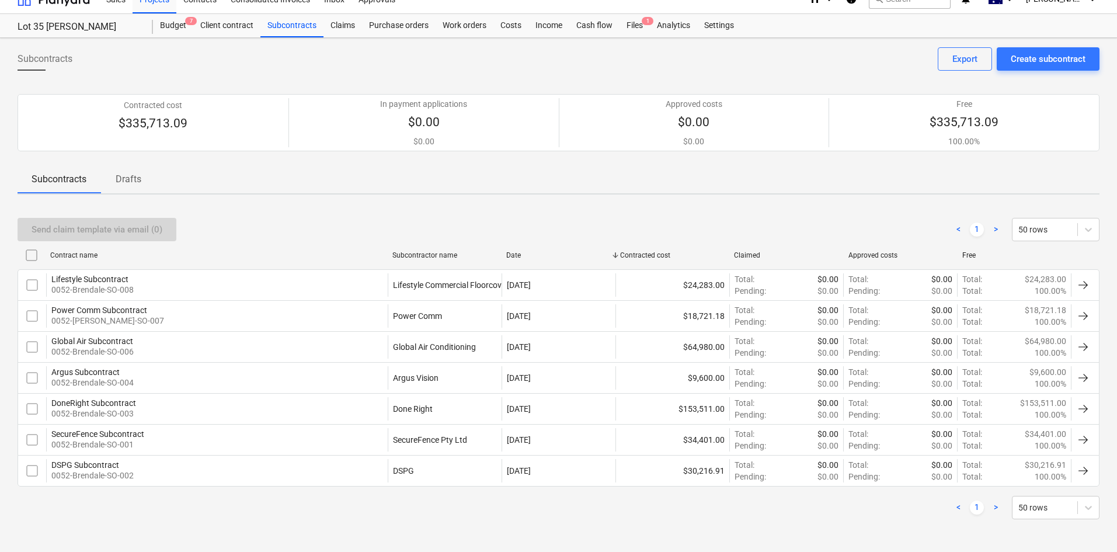
checkbox input "false"
click at [111, 255] on div "Contract name" at bounding box center [216, 255] width 333 height 8
checkbox input "false"
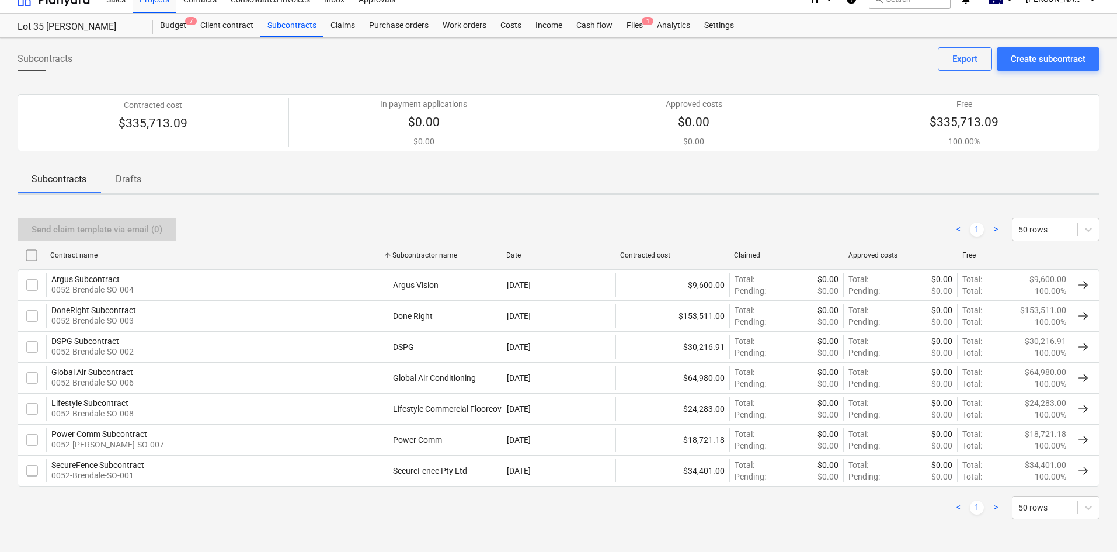
checkbox input "false"
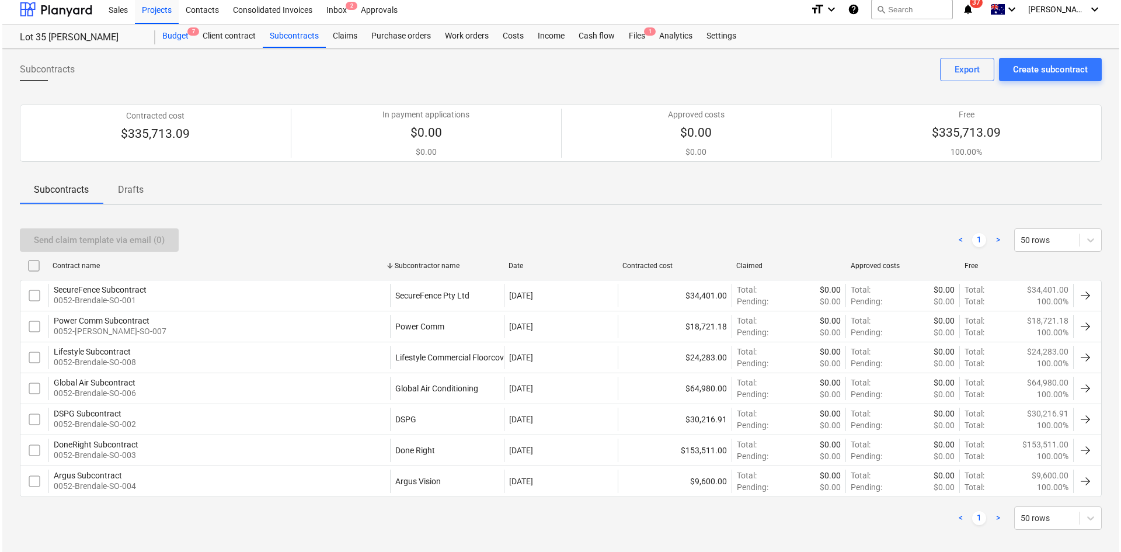
scroll to position [0, 0]
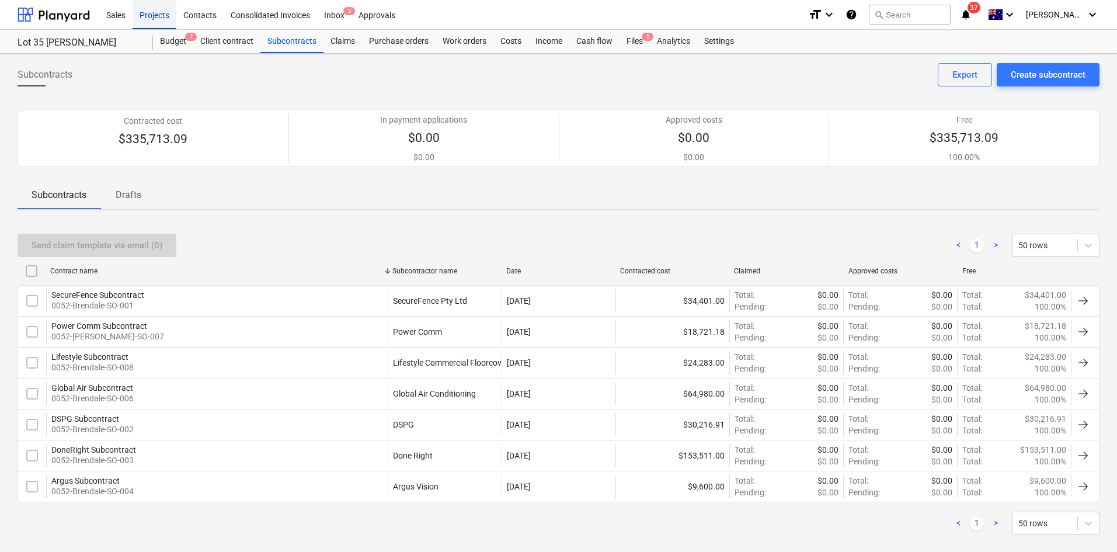
click at [162, 13] on div "Projects" at bounding box center [155, 14] width 44 height 30
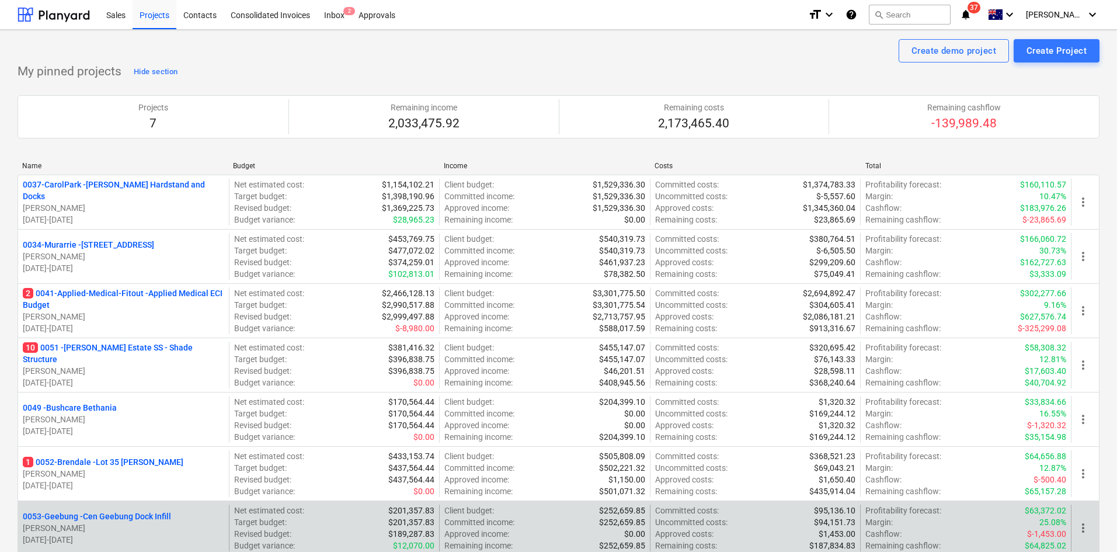
click at [111, 524] on p "[PERSON_NAME]" at bounding box center [123, 528] width 201 height 12
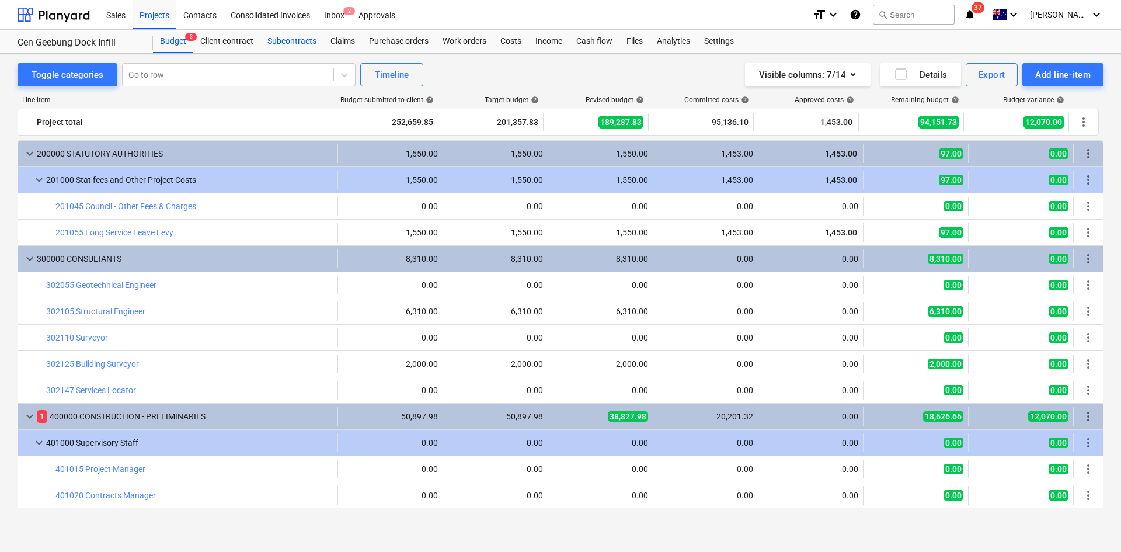
click at [287, 40] on div "Subcontracts" at bounding box center [291, 41] width 63 height 23
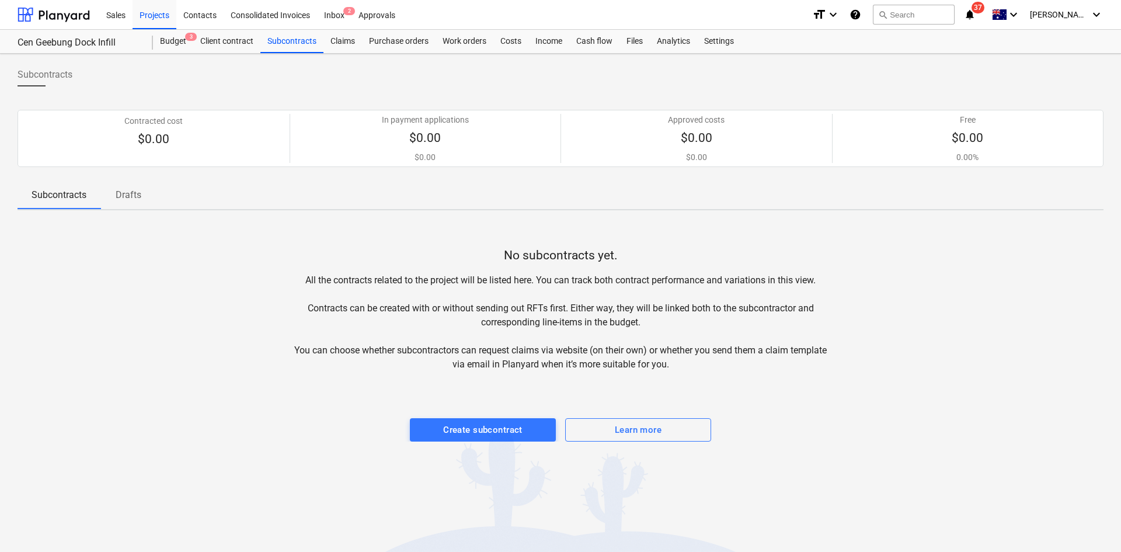
click at [114, 184] on span "Drafts" at bounding box center [128, 194] width 56 height 21
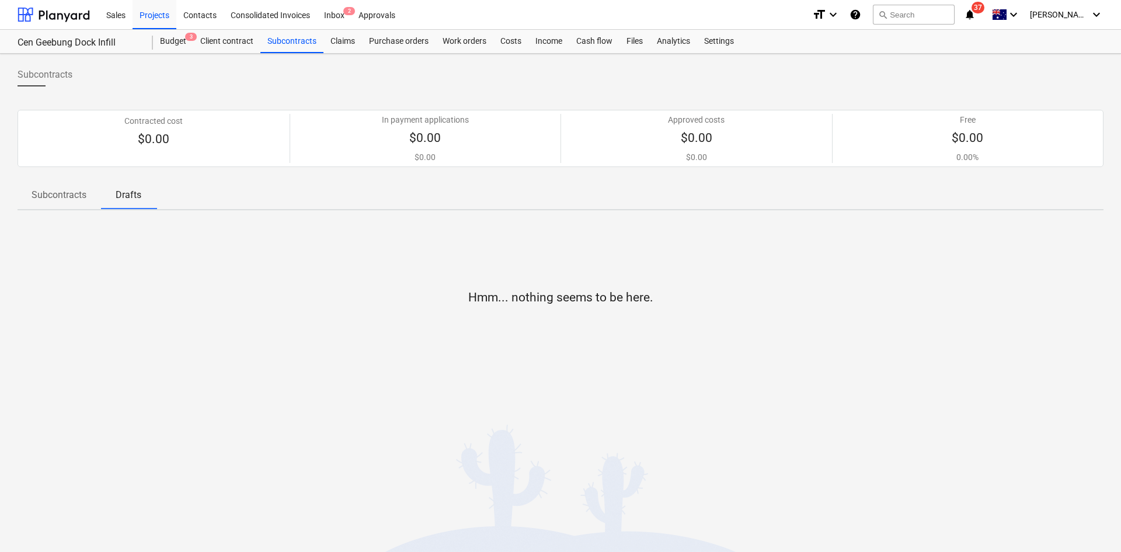
click at [80, 196] on p "Subcontracts" at bounding box center [59, 195] width 55 height 14
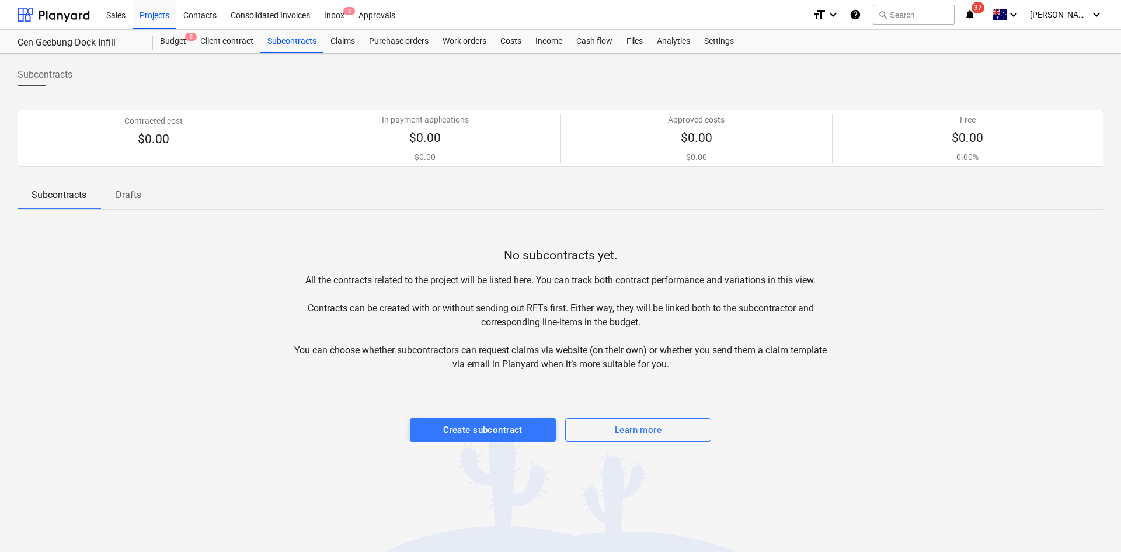
drag, startPoint x: 162, startPoint y: 291, endPoint x: 204, endPoint y: 220, distance: 83.0
click at [162, 291] on div "No subcontracts yet. All the contracts related to the project will be listed he…" at bounding box center [561, 330] width 1086 height 222
click at [183, 41] on div "Budget 3" at bounding box center [173, 41] width 40 height 23
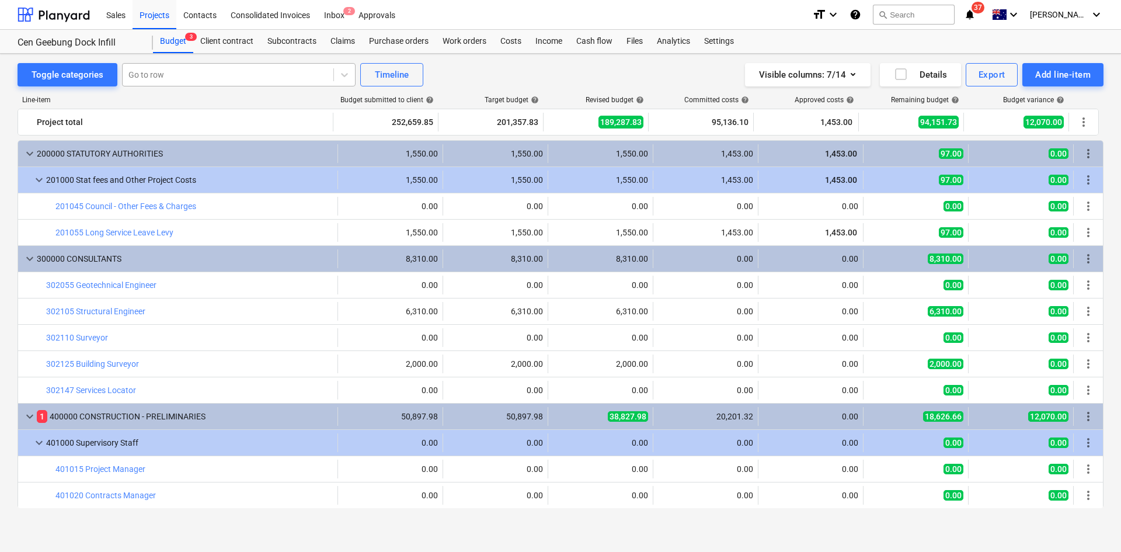
click at [165, 78] on div at bounding box center [227, 75] width 199 height 12
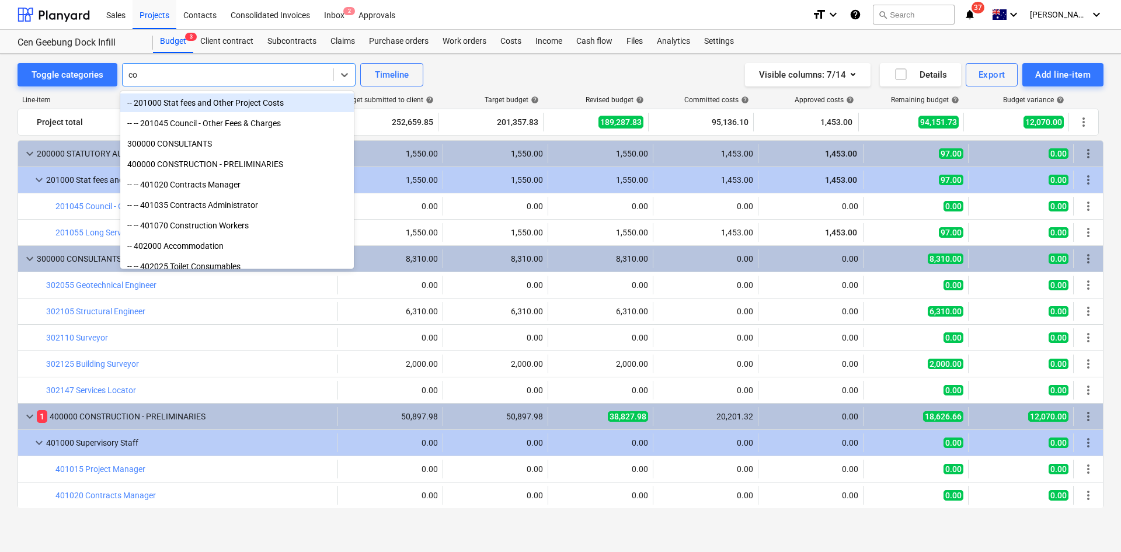
type input "con"
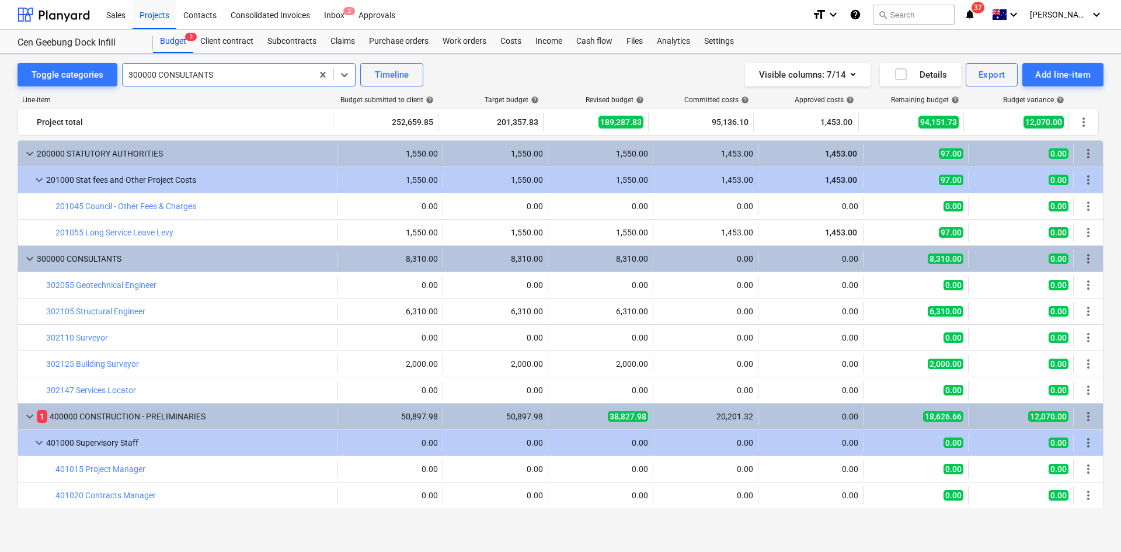
click at [168, 74] on div at bounding box center [217, 75] width 178 height 12
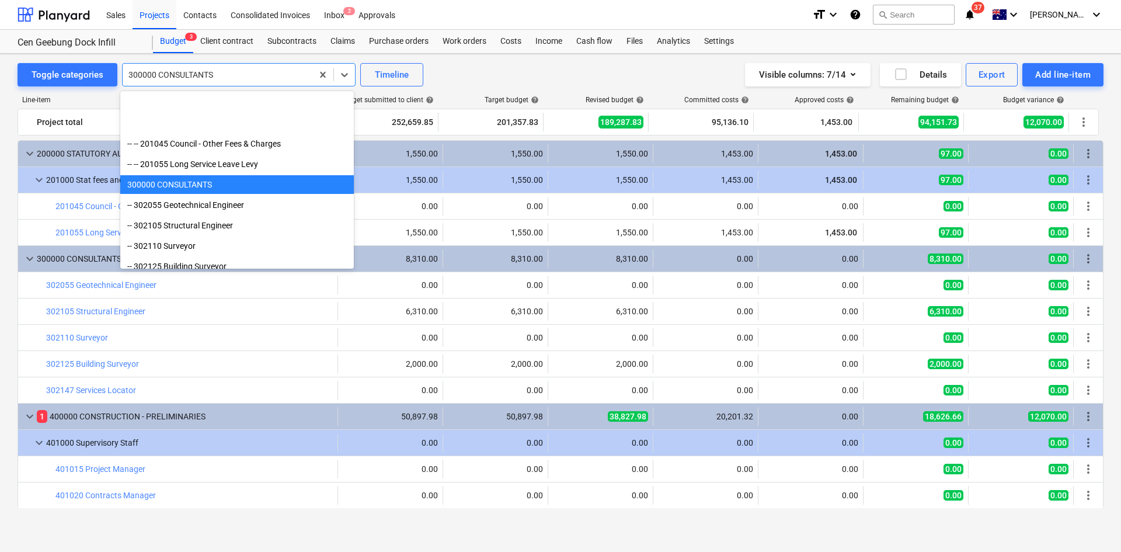
scroll to position [82, 0]
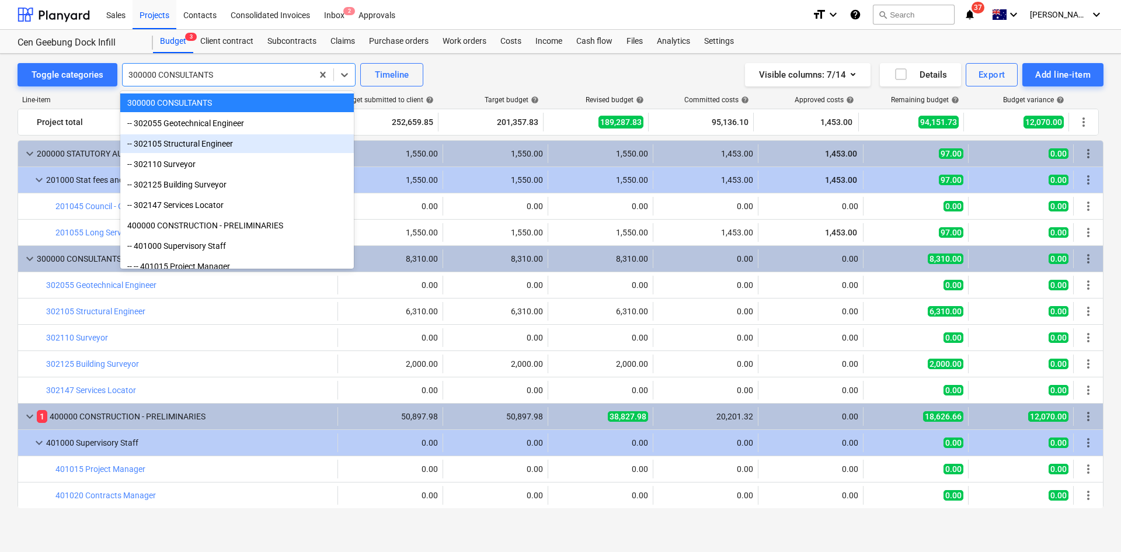
click at [215, 142] on div "-- 302105 Structural Engineer" at bounding box center [236, 143] width 233 height 19
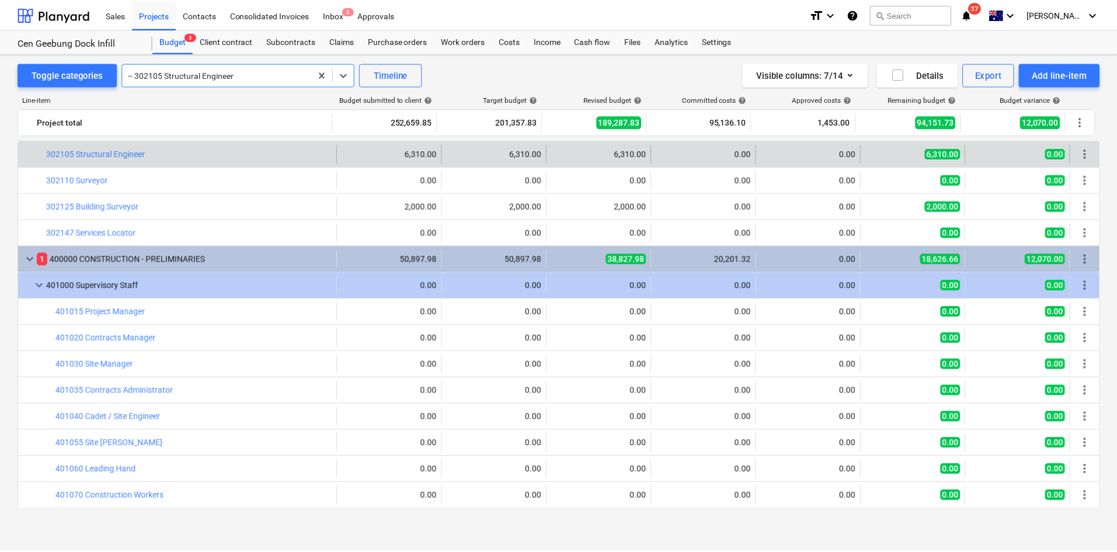
scroll to position [99, 0]
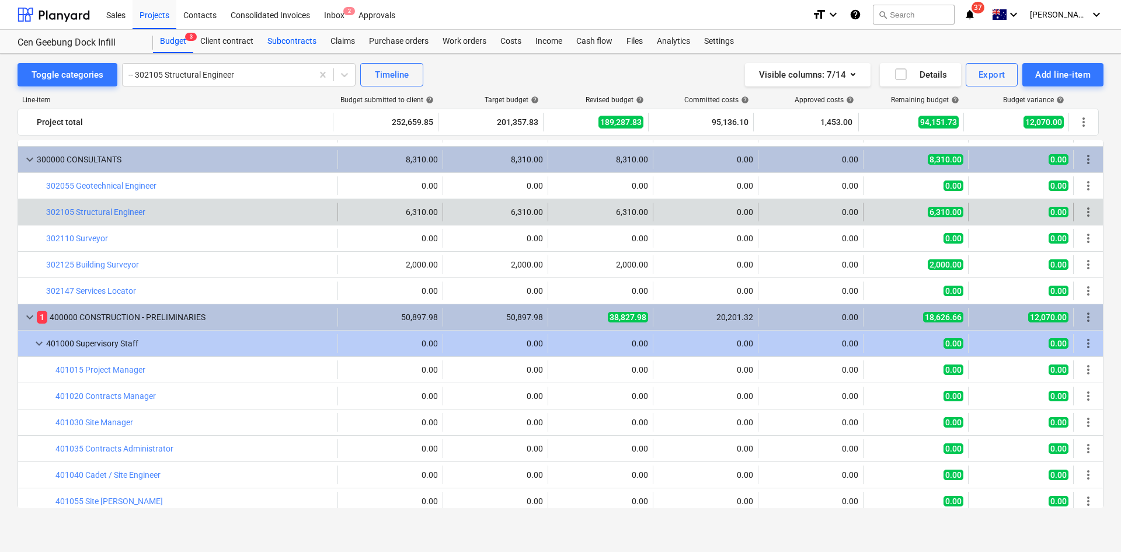
click at [281, 38] on div "Subcontracts" at bounding box center [291, 41] width 63 height 23
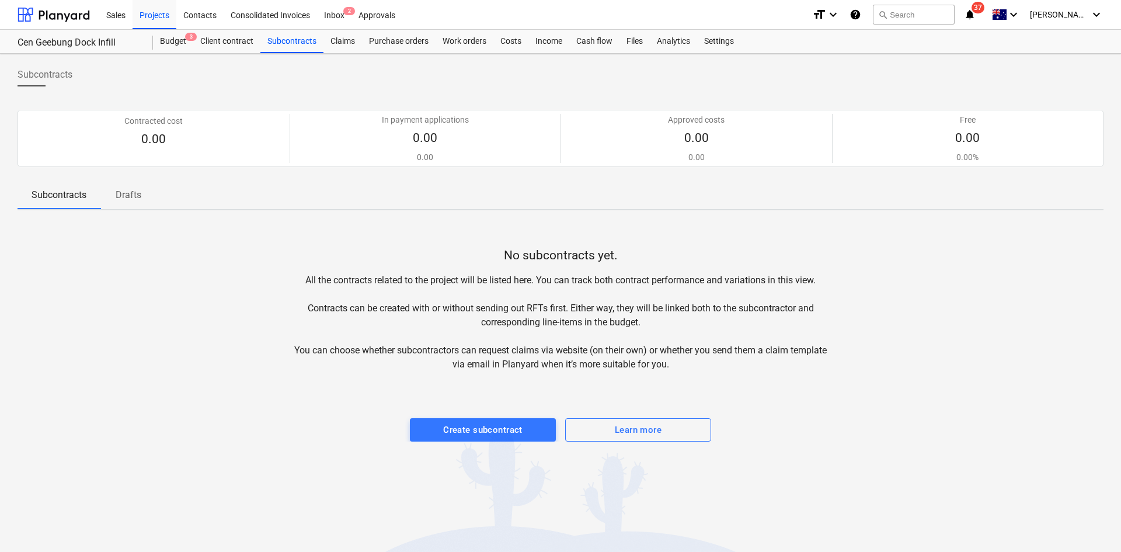
click at [262, 237] on div "No subcontracts yet. All the contracts related to the project will be listed he…" at bounding box center [561, 330] width 1086 height 222
drag, startPoint x: 140, startPoint y: 200, endPoint x: 131, endPoint y: 199, distance: 9.4
click at [139, 200] on p "Drafts" at bounding box center [128, 195] width 28 height 14
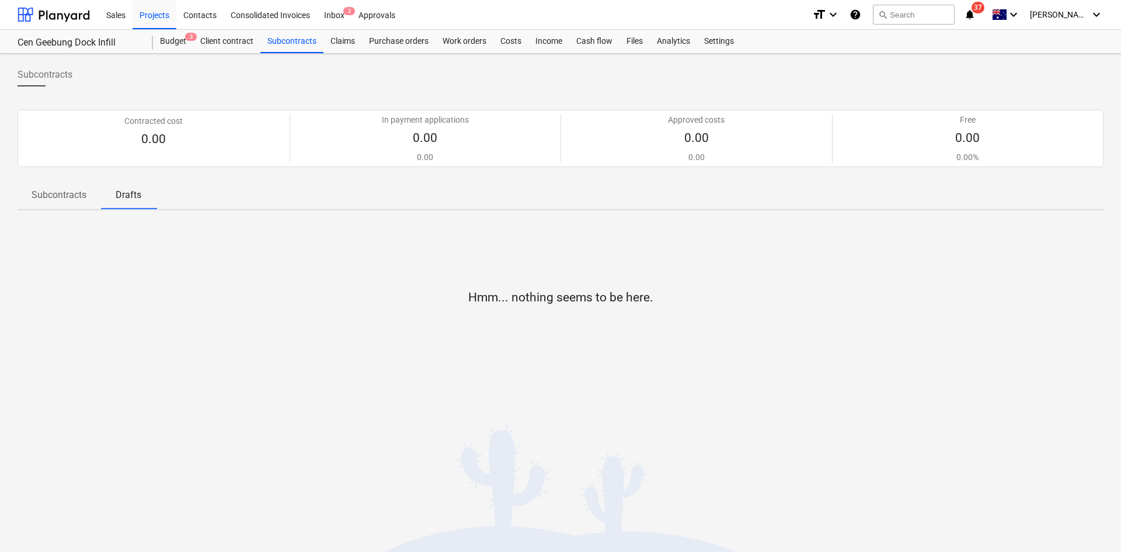
click at [69, 198] on p "Subcontracts" at bounding box center [59, 195] width 55 height 14
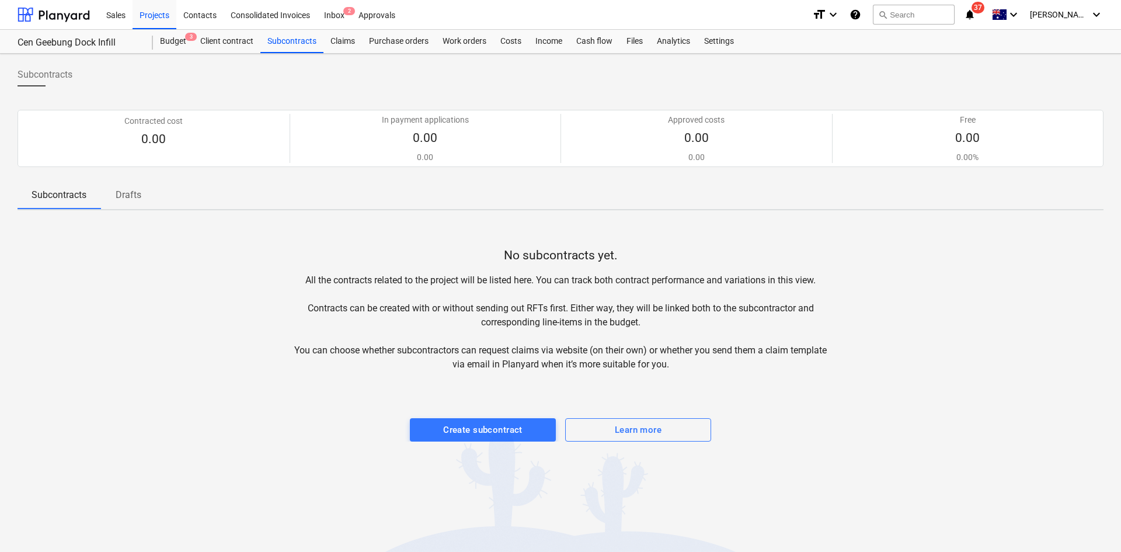
drag, startPoint x: 248, startPoint y: 87, endPoint x: 252, endPoint y: 80, distance: 7.8
click at [249, 86] on div "Subcontracts" at bounding box center [561, 79] width 1086 height 33
click at [292, 35] on div "Subcontracts" at bounding box center [291, 41] width 63 height 23
click at [148, 9] on div "Projects" at bounding box center [155, 14] width 44 height 30
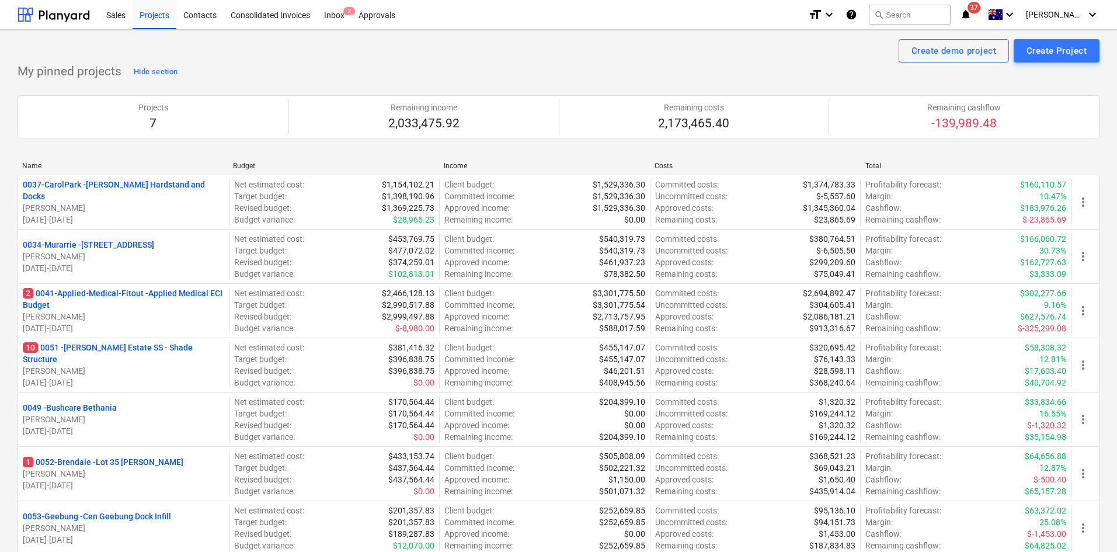
click at [172, 295] on p "2 0041-Applied-Medical-Fitout - Applied Medical ECI Budget" at bounding box center [123, 298] width 201 height 23
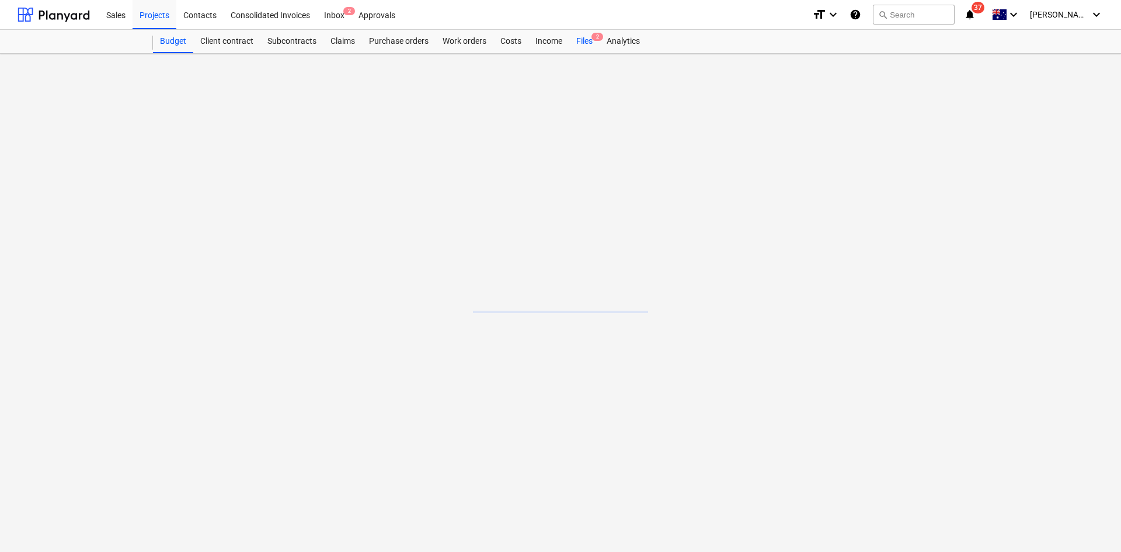
click at [591, 45] on div "Files 2" at bounding box center [584, 41] width 30 height 23
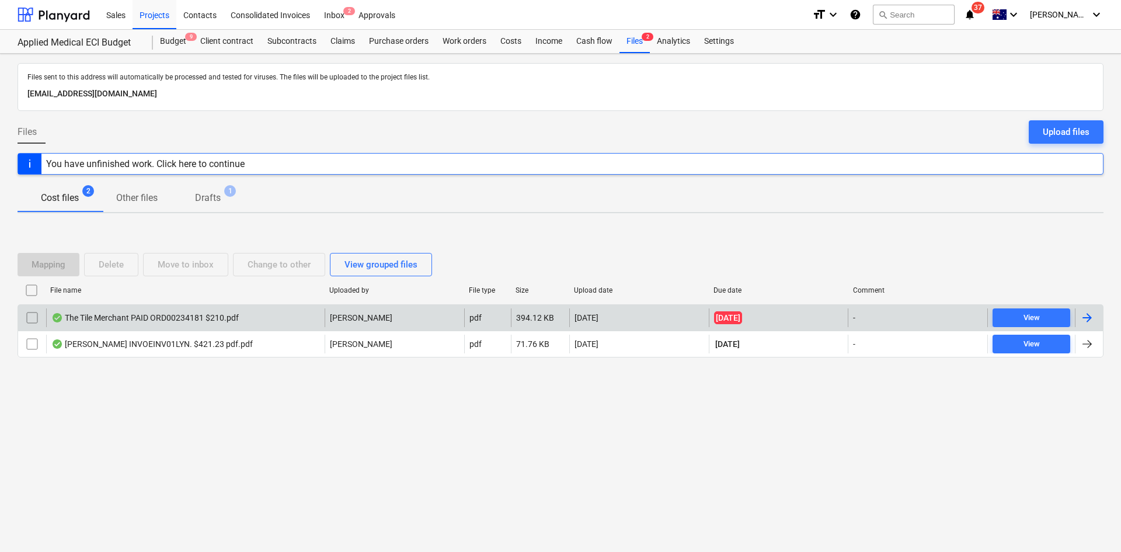
click at [171, 315] on div "The Tile Merchant PAID ORD00234181 $210.pdf" at bounding box center [144, 317] width 187 height 9
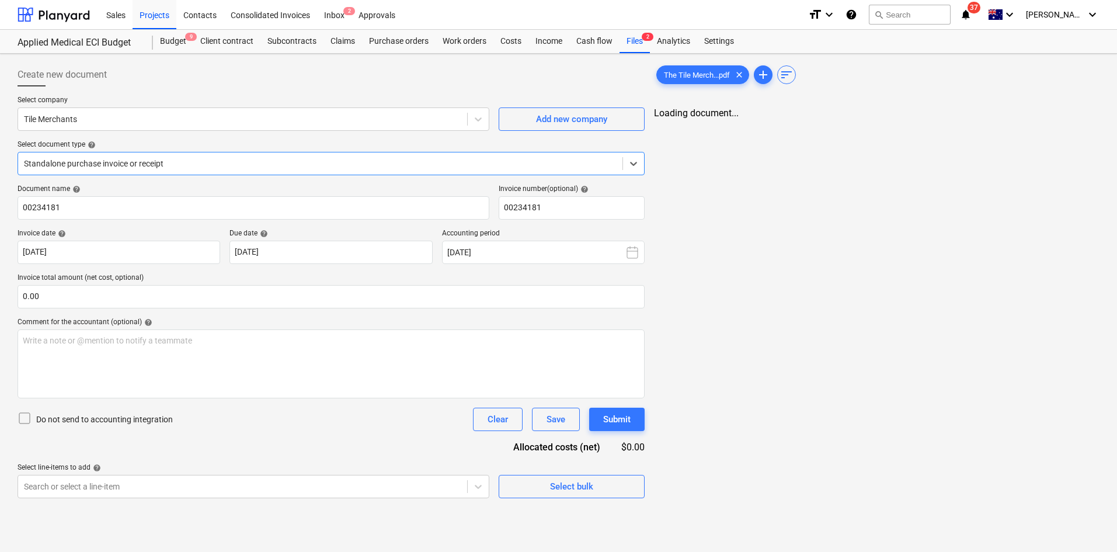
type input "00234181"
type input "[DATE]"
click at [139, 12] on div "Projects" at bounding box center [155, 14] width 44 height 30
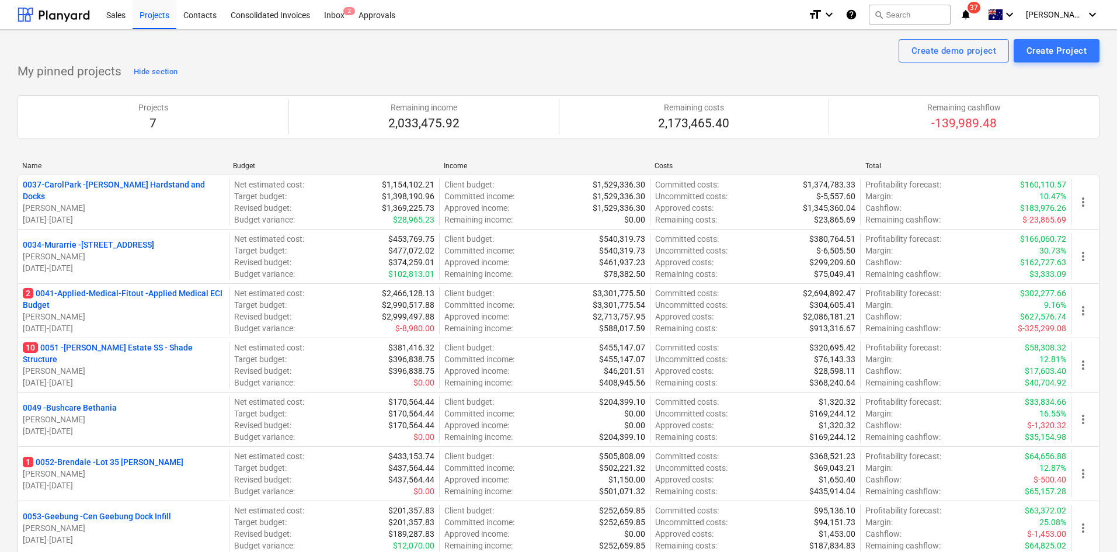
click at [980, 9] on span "37" at bounding box center [973, 8] width 13 height 12
